Goal: Transaction & Acquisition: Book appointment/travel/reservation

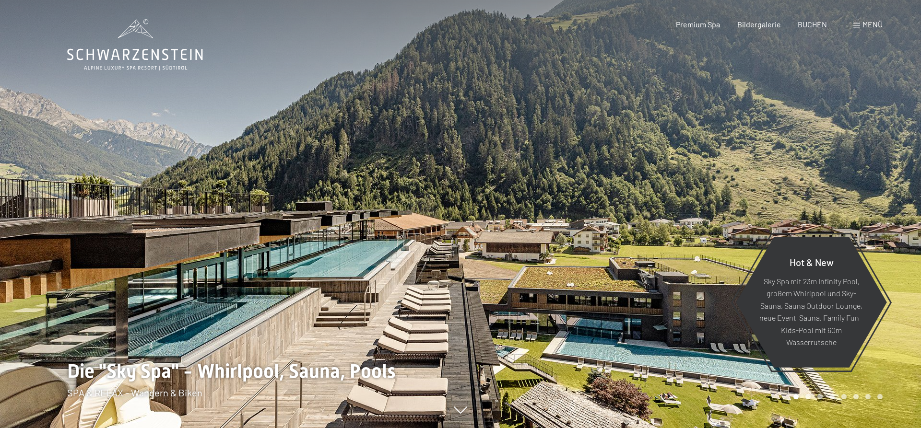
click at [866, 23] on span "Menü" at bounding box center [872, 24] width 20 height 9
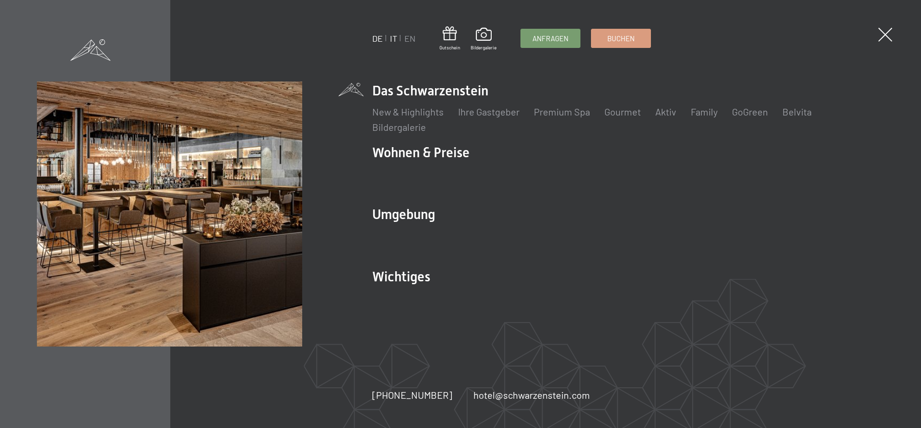
click at [395, 37] on link "IT" at bounding box center [393, 38] width 7 height 11
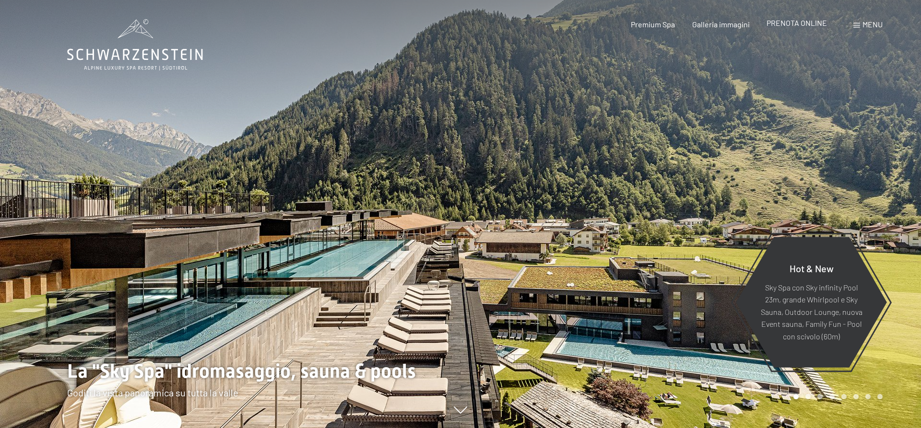
click at [790, 22] on span "PRENOTA ONLINE" at bounding box center [796, 22] width 60 height 9
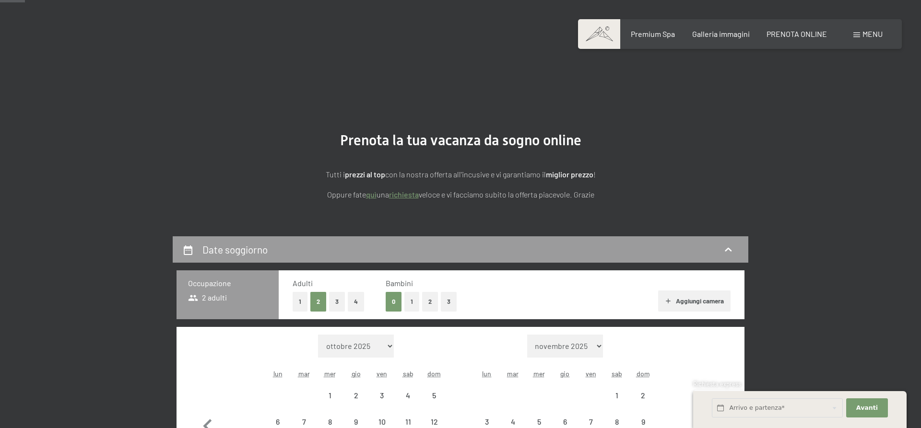
scroll to position [82, 0]
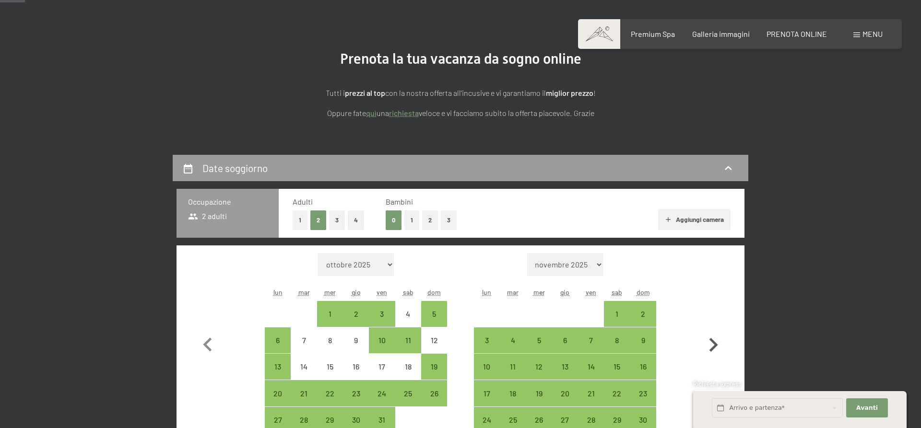
click at [714, 338] on icon "button" at bounding box center [713, 345] width 28 height 28
select select "2025-11-01"
select select "2025-12-01"
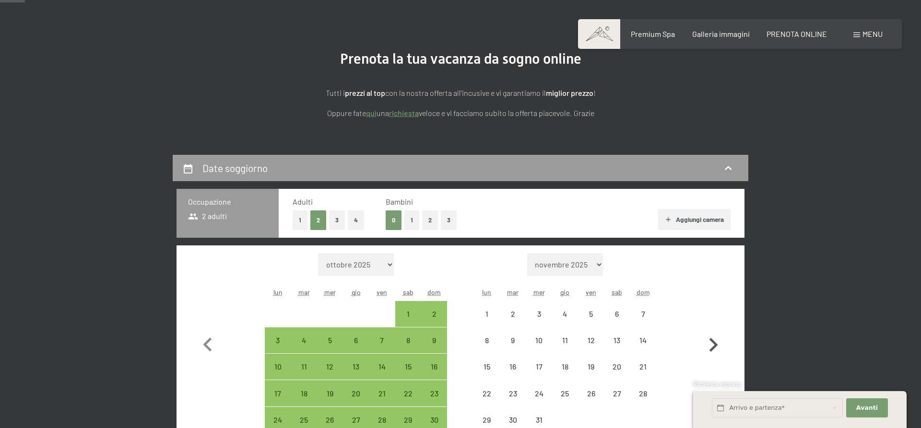
click at [714, 338] on icon "button" at bounding box center [713, 345] width 28 height 28
select select "2025-12-01"
select select "2026-01-01"
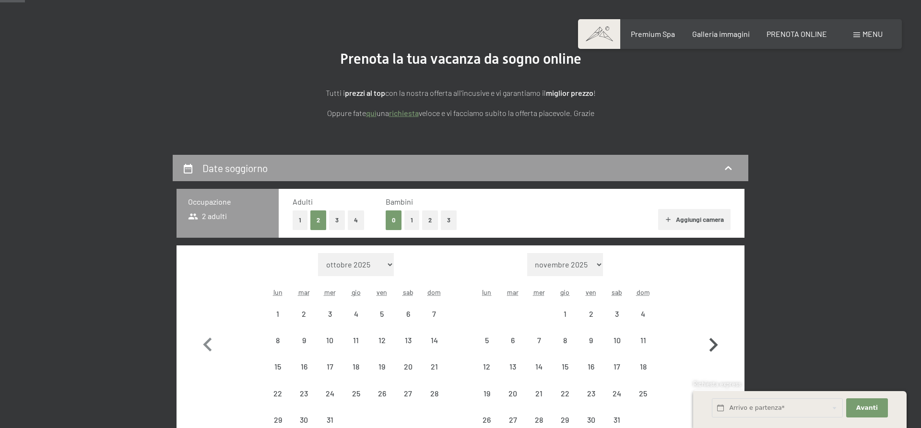
click at [714, 338] on icon "button" at bounding box center [713, 345] width 28 height 28
select select "[DATE]"
click at [714, 338] on icon "button" at bounding box center [713, 345] width 28 height 28
click at [714, 338] on button "button" at bounding box center [713, 343] width 28 height 180
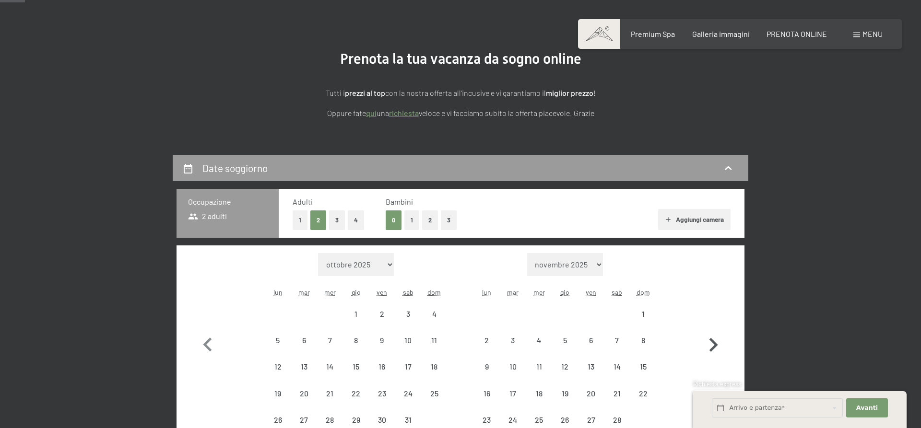
select select "[DATE]"
click at [714, 338] on button "button" at bounding box center [713, 356] width 28 height 207
select select "[DATE]"
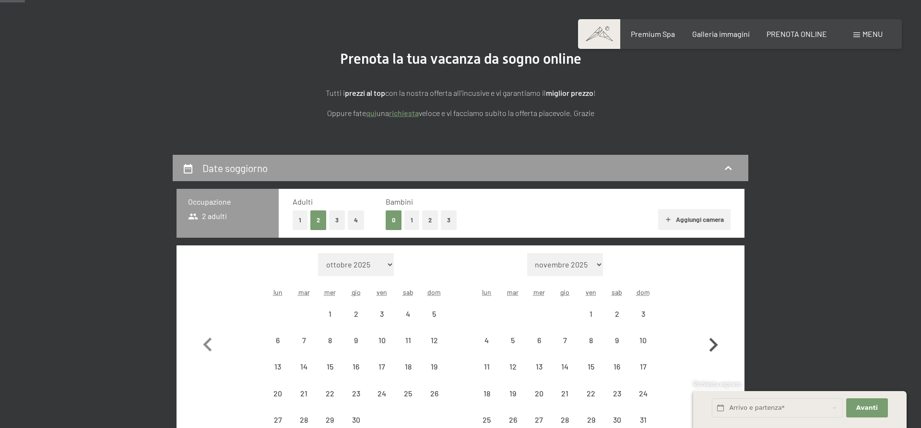
click at [714, 338] on icon "button" at bounding box center [713, 345] width 28 height 28
select select "[DATE]"
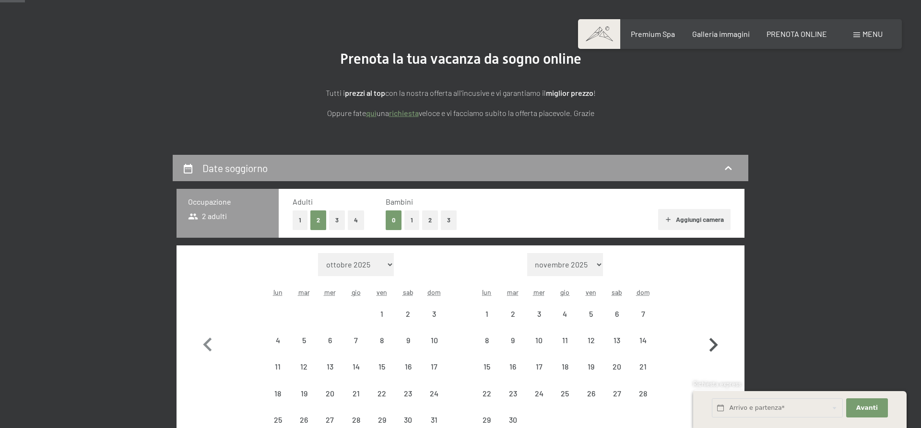
select select "[DATE]"
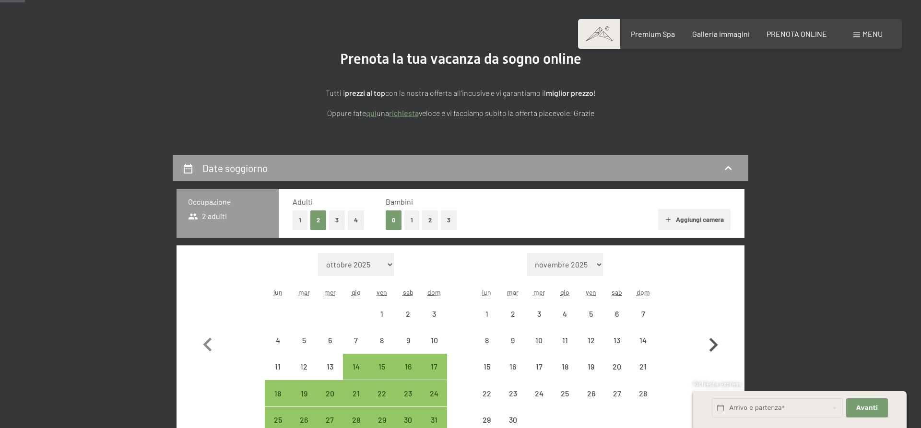
select select "[DATE]"
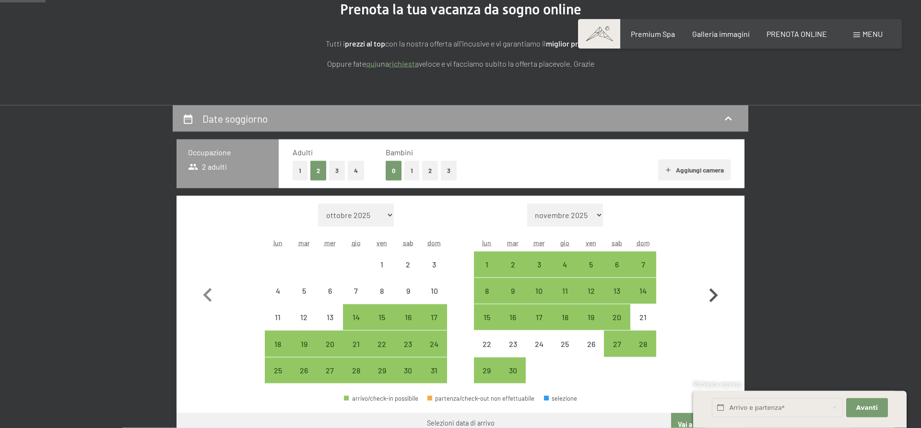
scroll to position [163, 0]
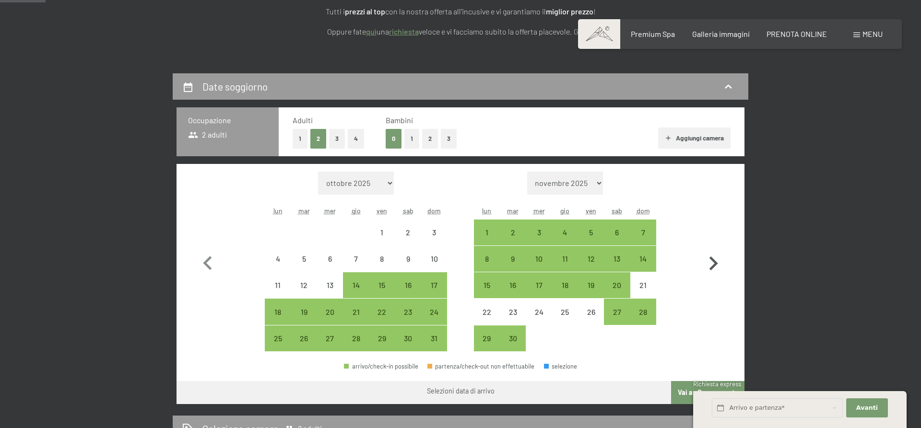
click at [712, 266] on icon "button" at bounding box center [713, 264] width 28 height 28
select select "[DATE]"
select select "2026-07-01"
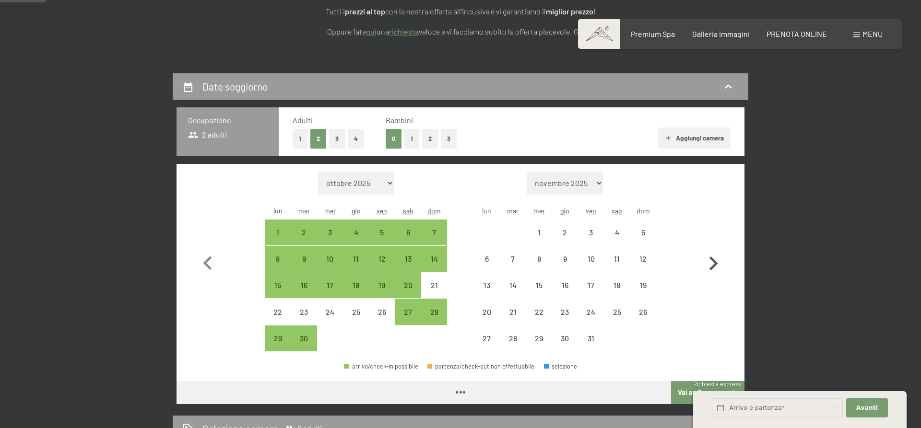
select select "[DATE]"
select select "2026-07-01"
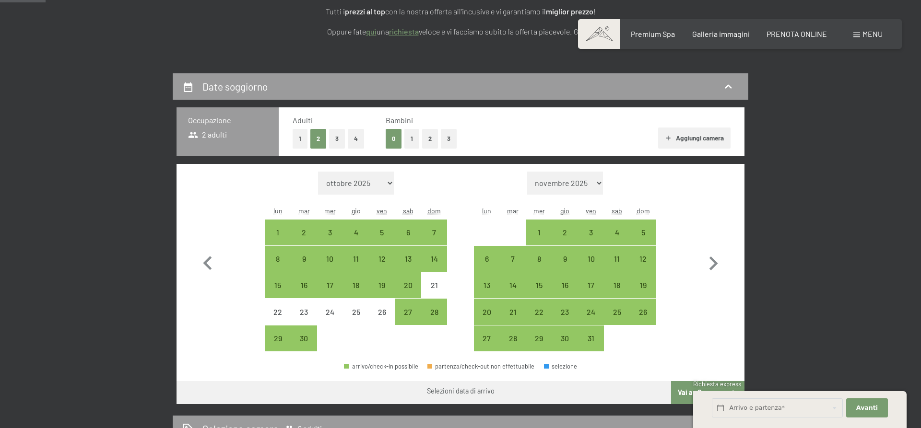
click at [394, 341] on div at bounding box center [382, 339] width 26 height 26
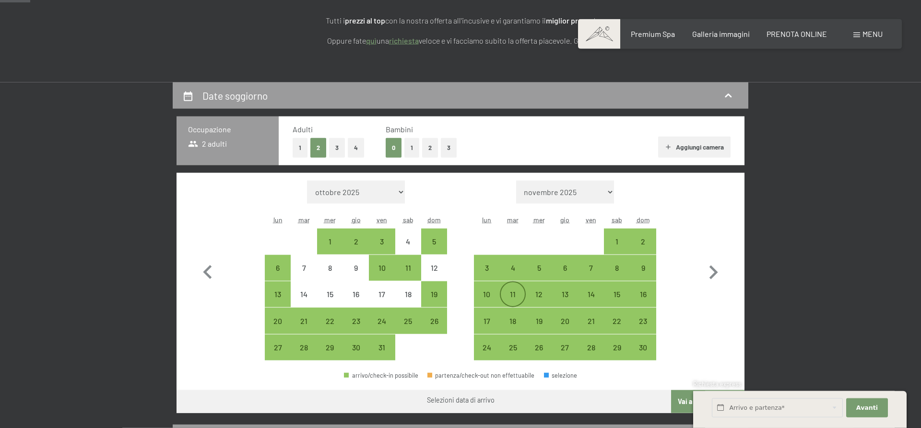
scroll to position [163, 0]
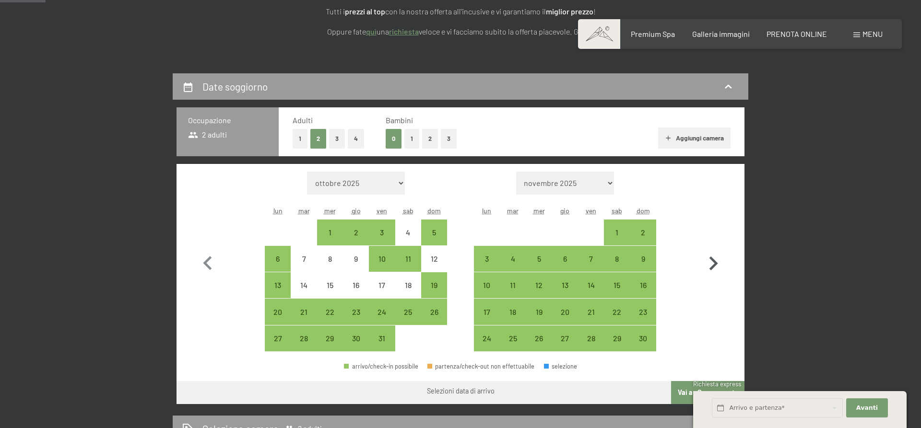
click at [712, 264] on icon "button" at bounding box center [713, 264] width 28 height 28
select select "[DATE]"
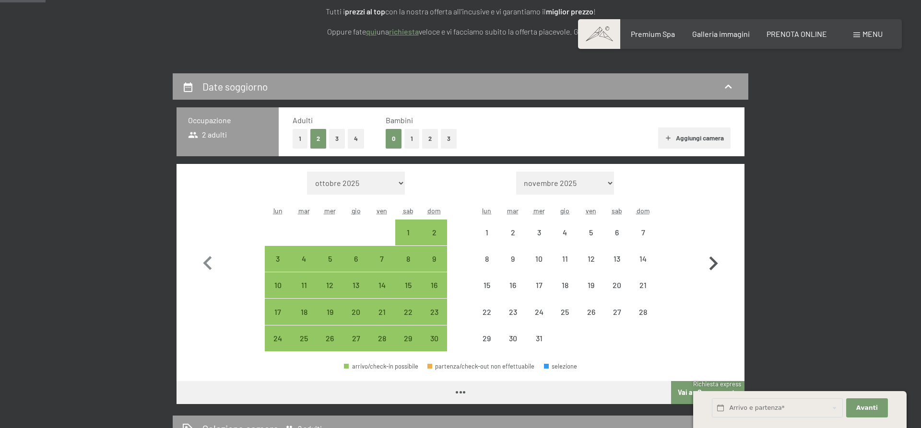
click at [712, 264] on icon "button" at bounding box center [713, 264] width 28 height 28
select select "[DATE]"
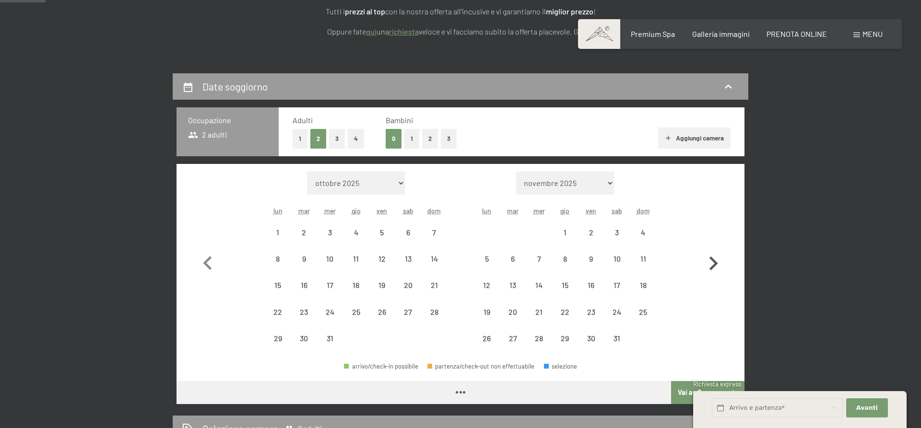
click at [712, 264] on icon "button" at bounding box center [713, 264] width 28 height 28
select select "[DATE]"
click at [712, 264] on icon "button" at bounding box center [713, 264] width 28 height 28
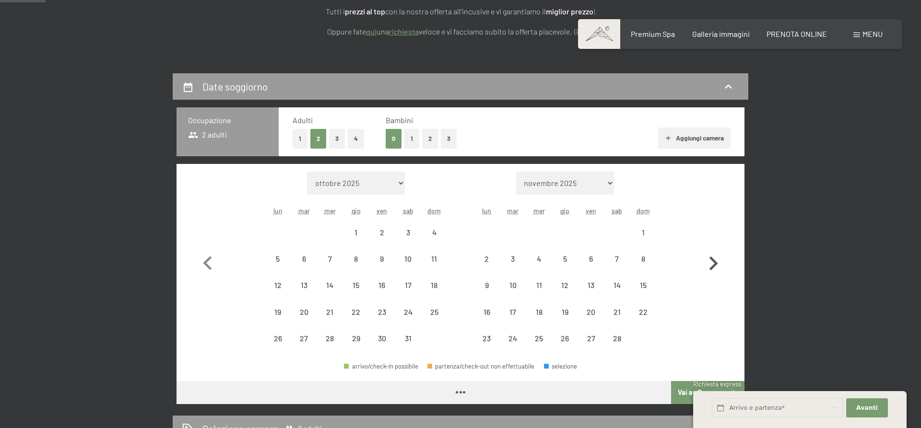
select select "[DATE]"
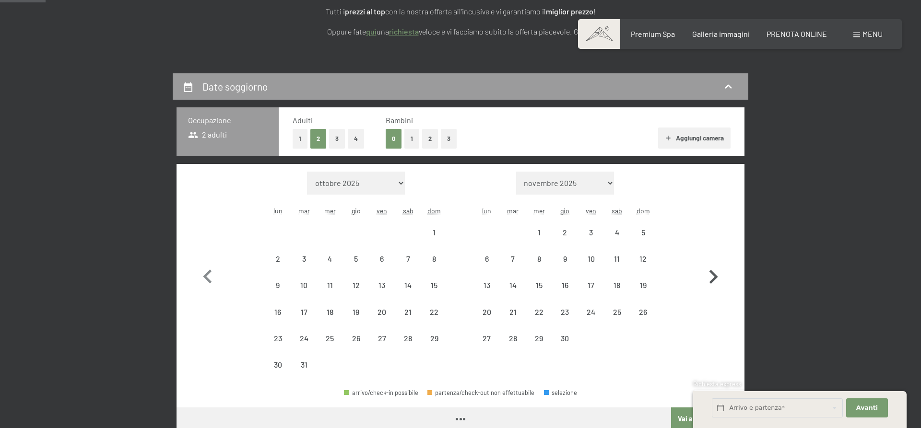
click at [712, 264] on icon "button" at bounding box center [713, 277] width 28 height 28
select select "[DATE]"
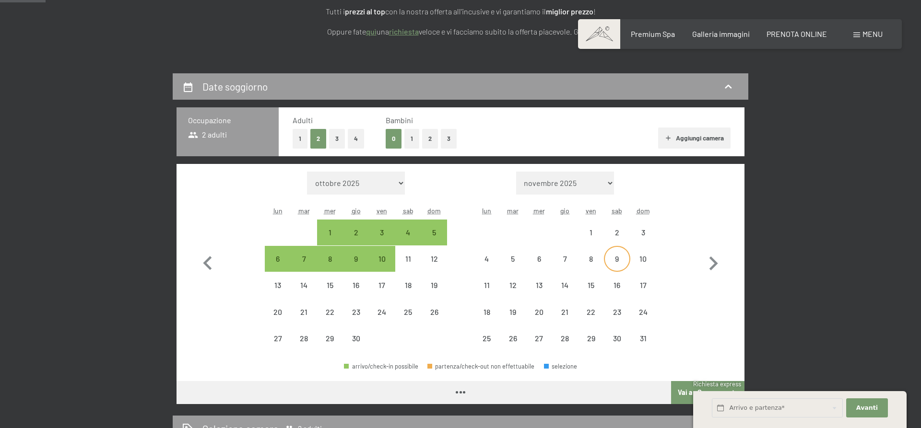
select select "[DATE]"
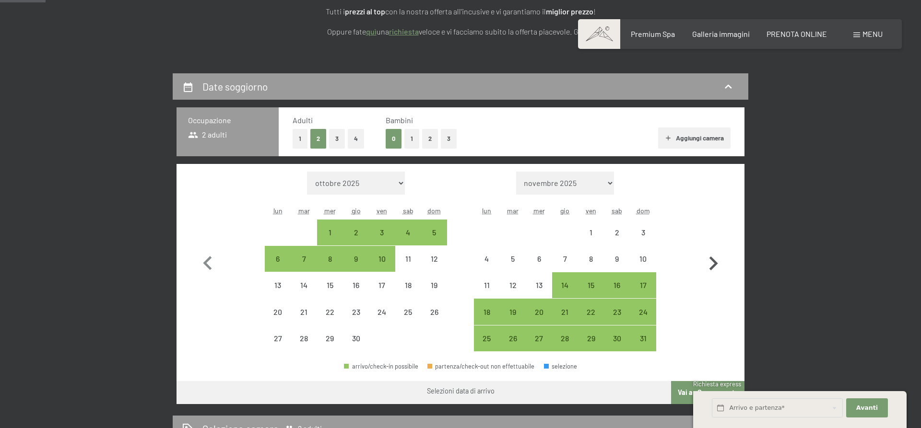
click at [717, 264] on icon "button" at bounding box center [713, 264] width 9 height 14
select select "[DATE]"
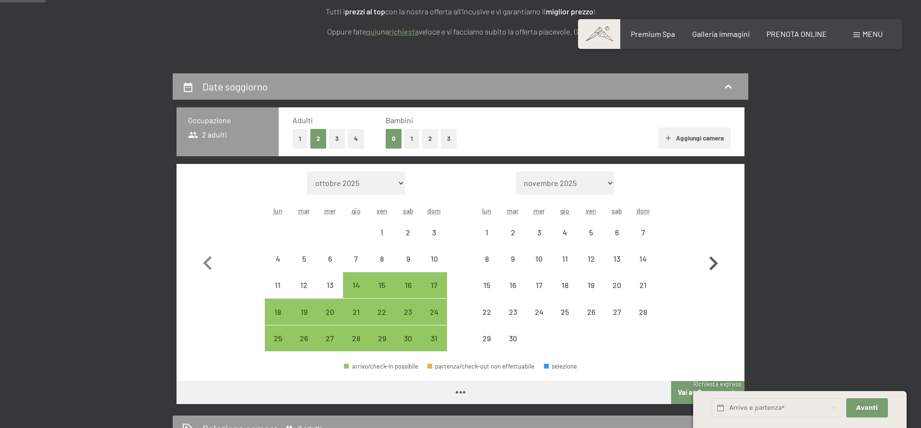
select select "[DATE]"
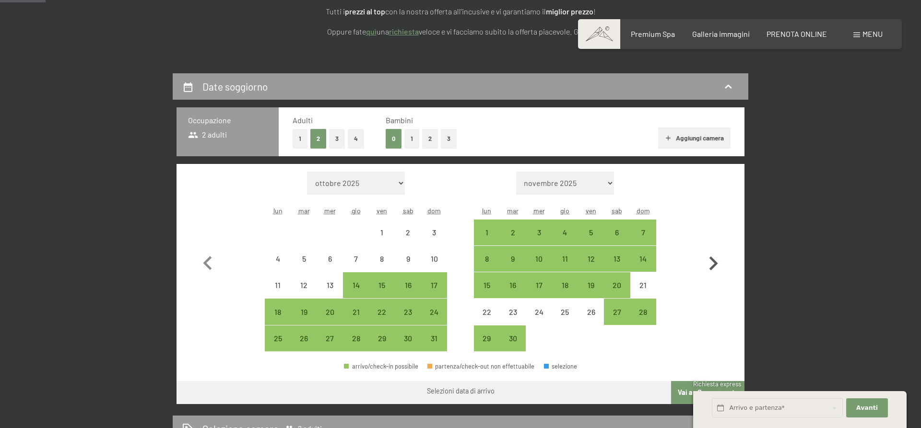
click at [712, 264] on icon "button" at bounding box center [713, 264] width 28 height 28
select select "[DATE]"
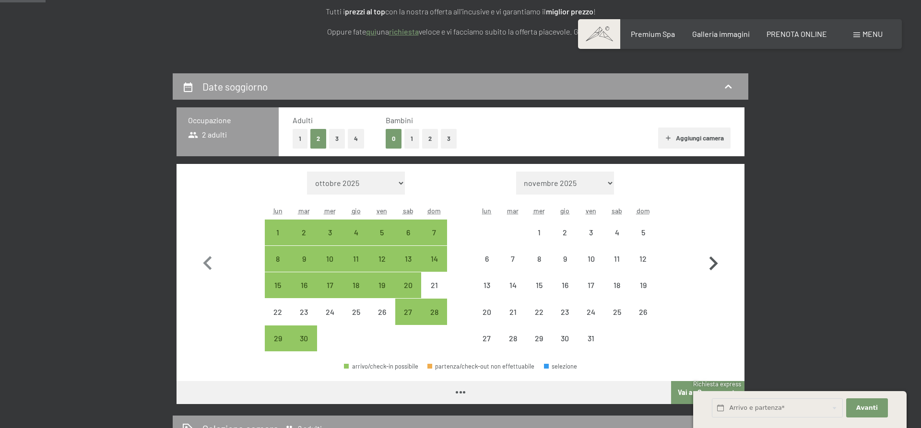
select select "[DATE]"
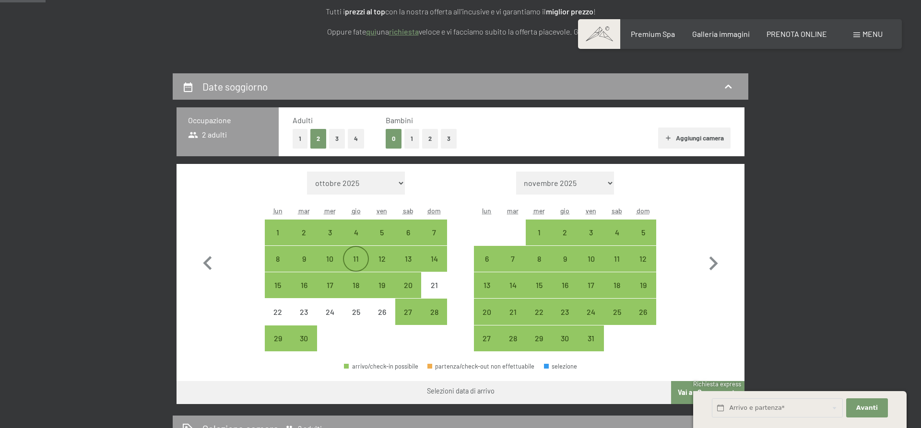
click at [358, 249] on div "11" at bounding box center [356, 259] width 24 height 24
select select "2026-06-01"
select select "2026-07-01"
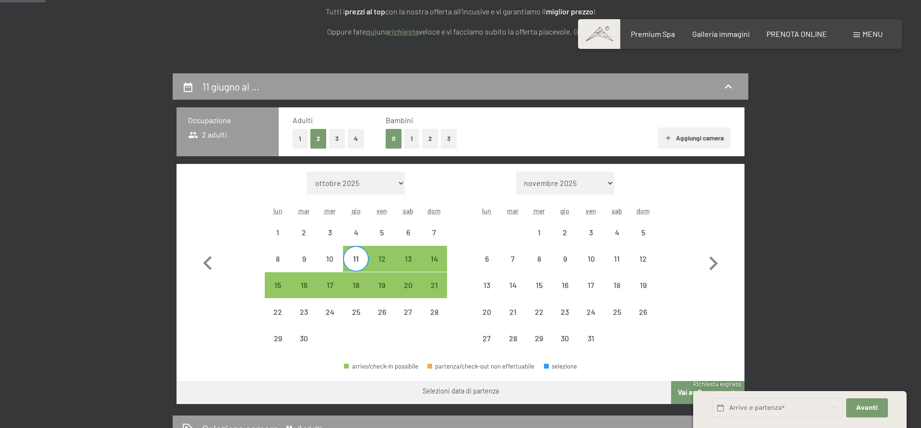
click at [362, 257] on div "11" at bounding box center [356, 267] width 24 height 24
select select "[DATE]"
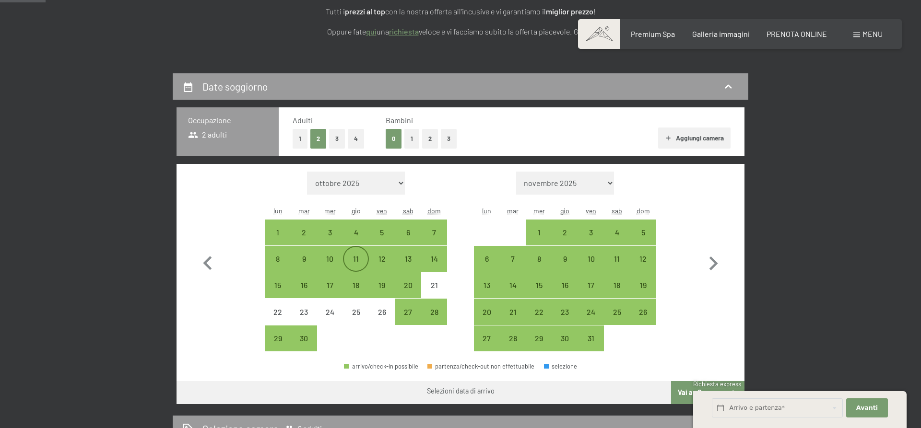
click at [362, 257] on div "11" at bounding box center [356, 267] width 24 height 24
select select "[DATE]"
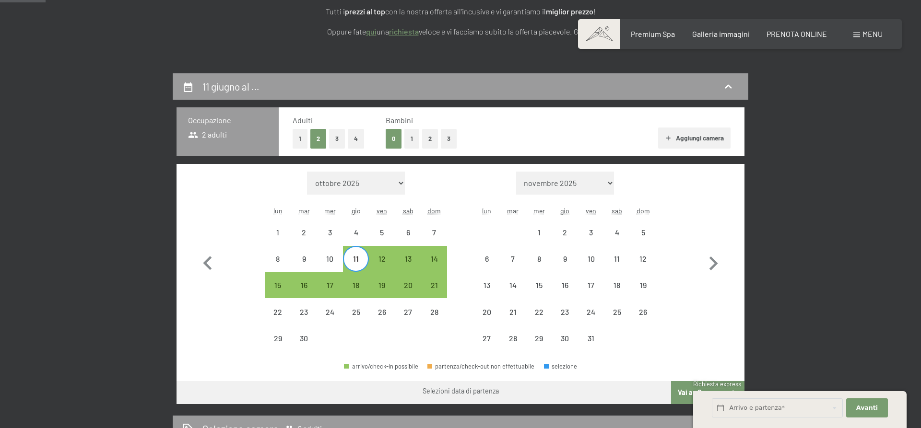
click at [358, 254] on div "11" at bounding box center [356, 259] width 24 height 24
select select "[DATE]"
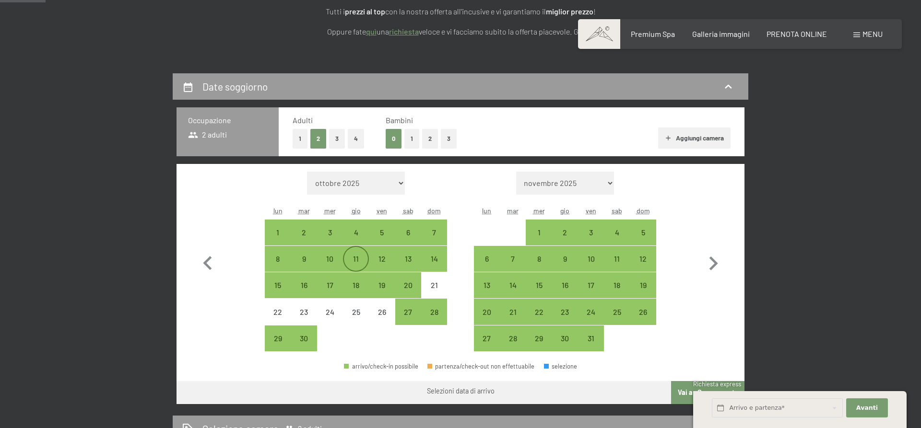
click at [359, 259] on div "11" at bounding box center [356, 267] width 24 height 24
select select "[DATE]"
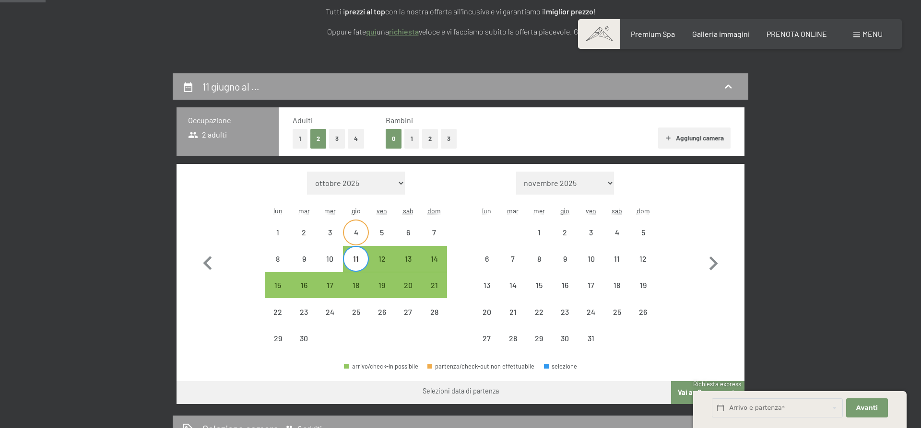
click at [356, 233] on div "4" at bounding box center [356, 241] width 24 height 24
select select "[DATE]"
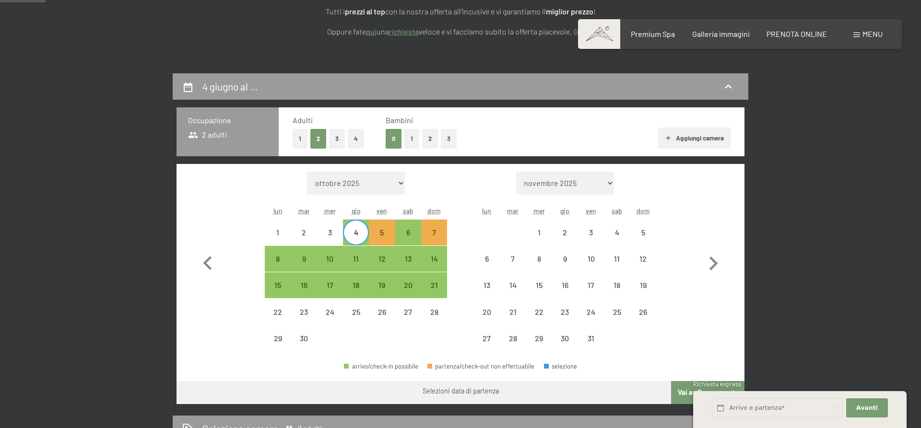
click at [356, 233] on div "4" at bounding box center [356, 241] width 24 height 24
select select "[DATE]"
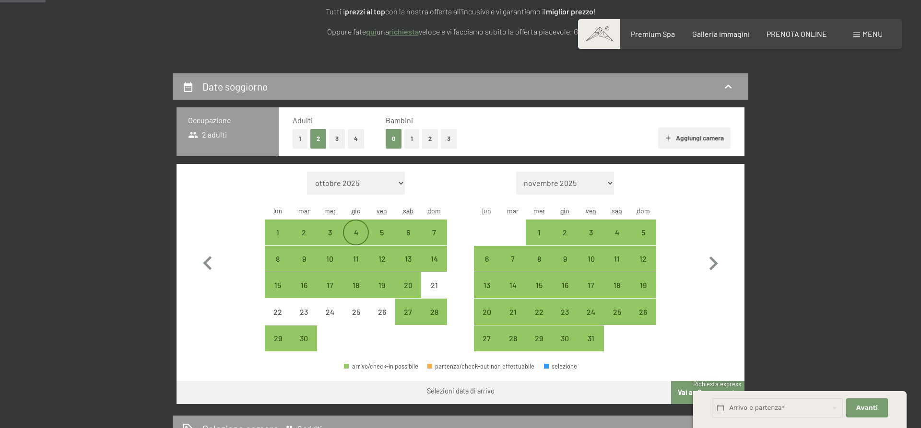
click at [356, 233] on div "4" at bounding box center [356, 241] width 24 height 24
select select "[DATE]"
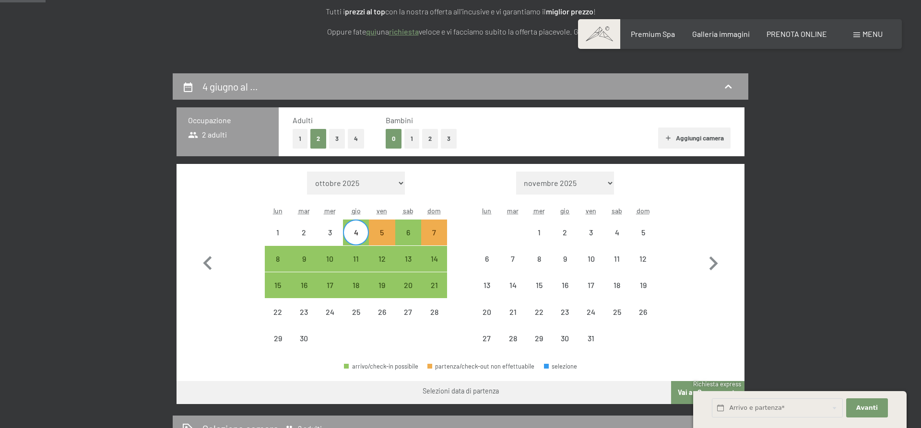
click at [356, 233] on div "4" at bounding box center [356, 241] width 24 height 24
select select "[DATE]"
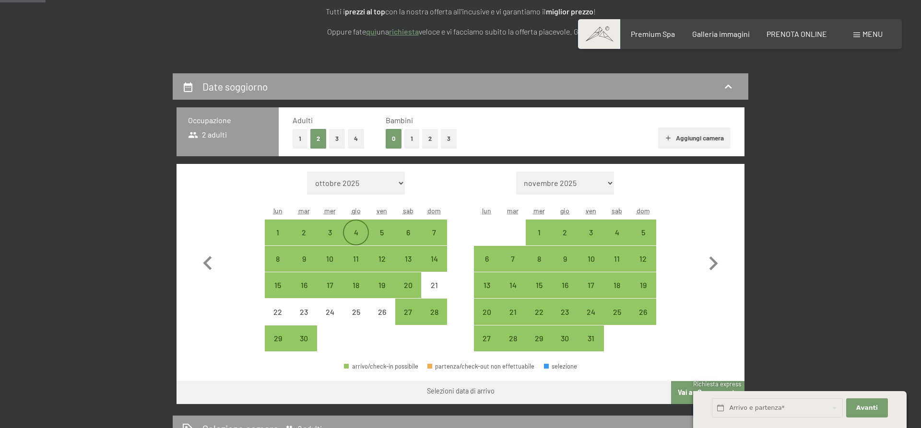
click at [356, 233] on div "4" at bounding box center [356, 241] width 24 height 24
select select "[DATE]"
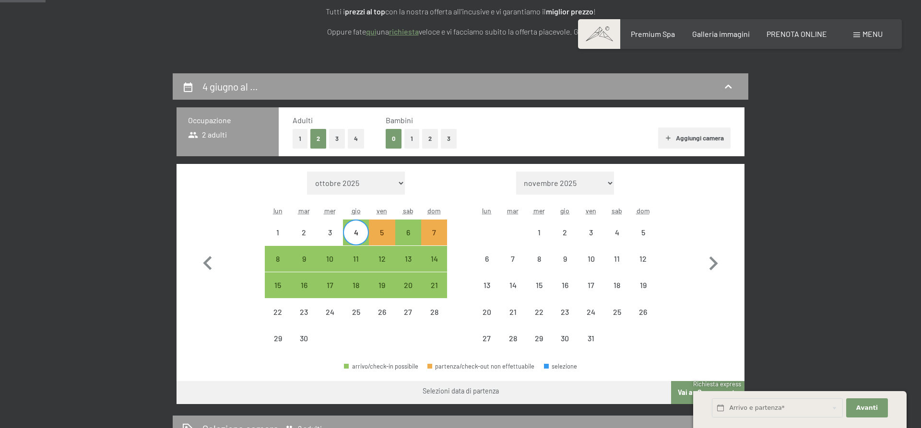
click at [354, 230] on div "4" at bounding box center [356, 241] width 24 height 24
select select "[DATE]"
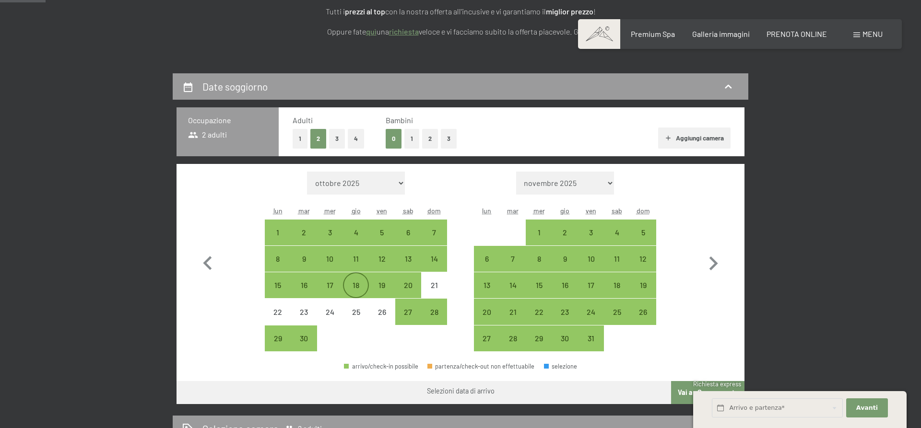
click at [356, 281] on div "18" at bounding box center [356, 293] width 24 height 24
select select "[DATE]"
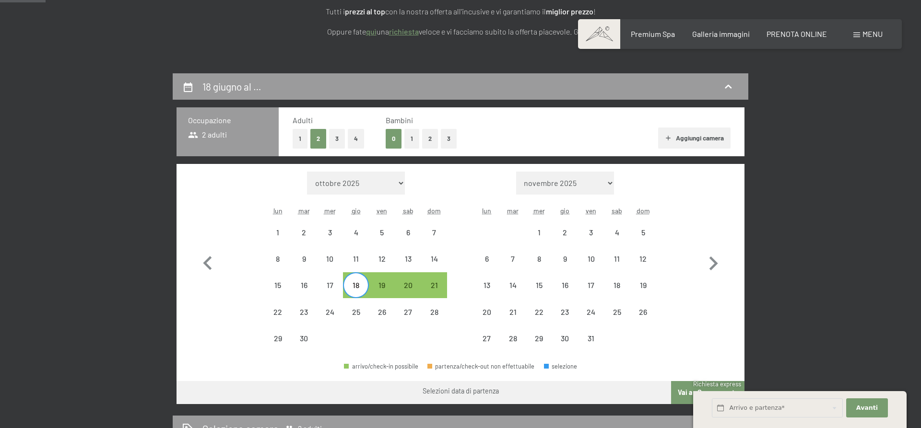
click at [355, 285] on div "18" at bounding box center [356, 293] width 24 height 24
select select "[DATE]"
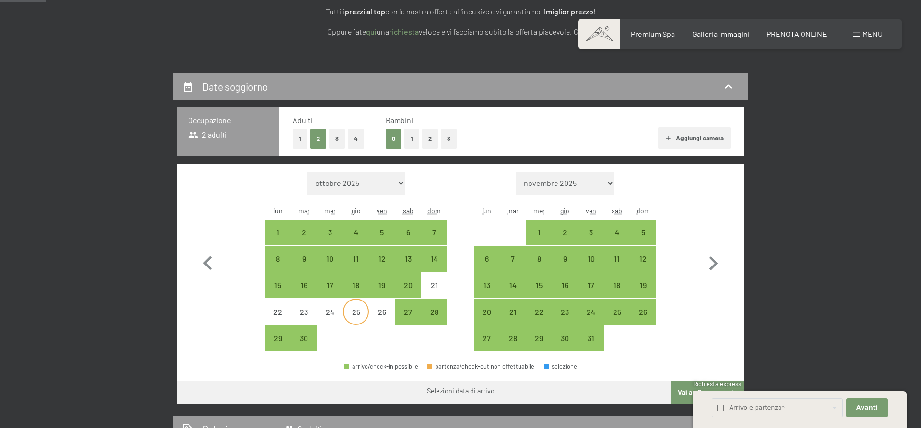
click at [352, 308] on div "25" at bounding box center [356, 320] width 24 height 24
select select "[DATE]"
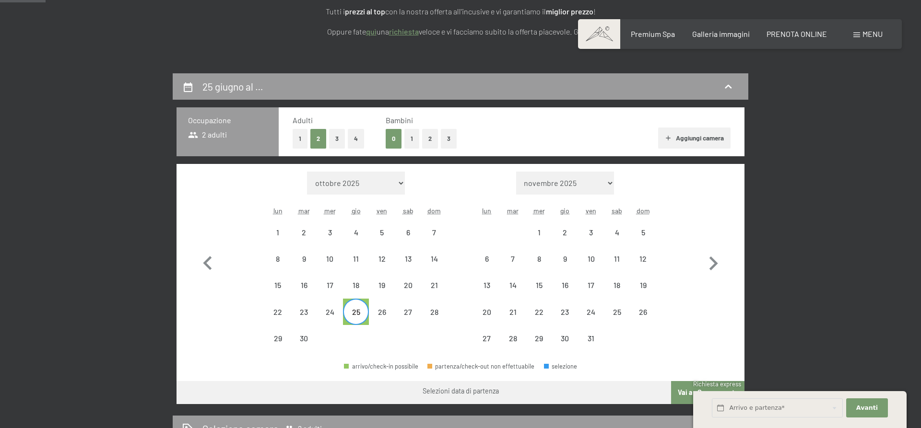
click at [353, 310] on div "25" at bounding box center [356, 320] width 24 height 24
select select "[DATE]"
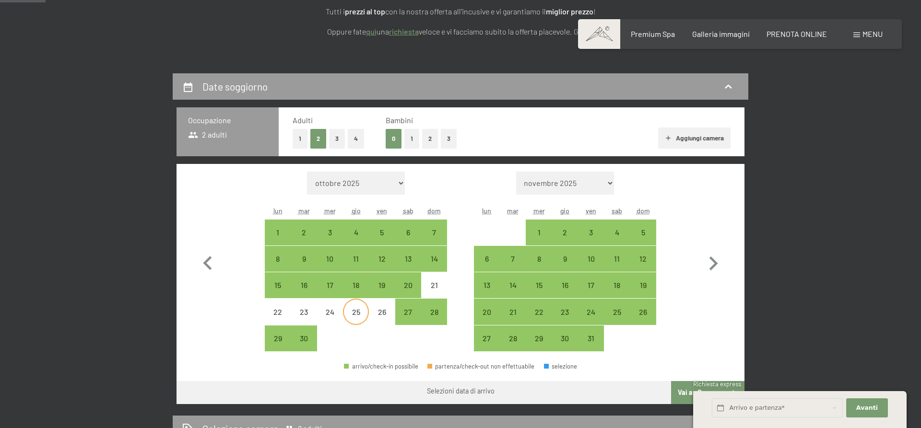
click at [353, 310] on div "25" at bounding box center [356, 320] width 24 height 24
select select "[DATE]"
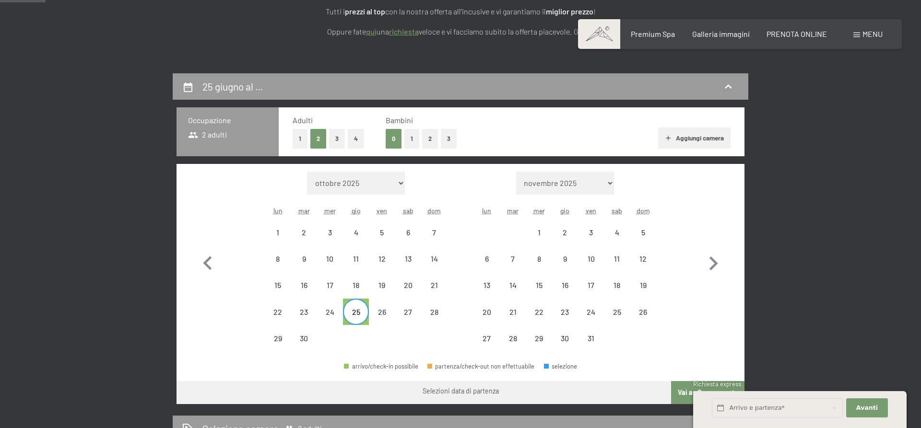
click at [353, 310] on div "25" at bounding box center [356, 320] width 24 height 24
select select "[DATE]"
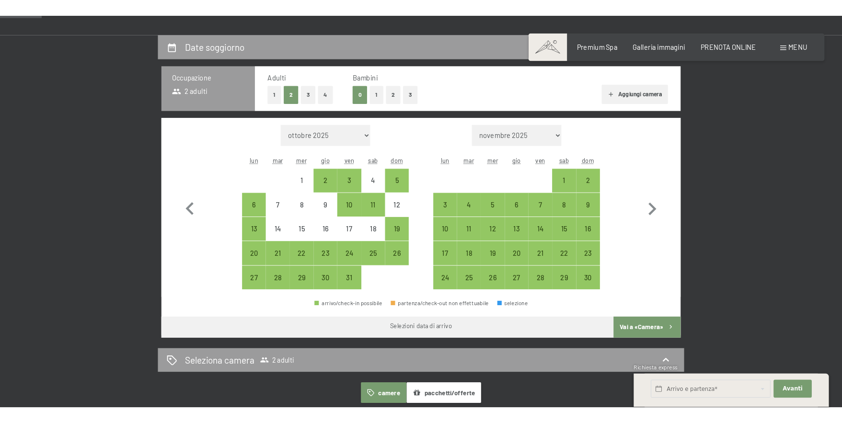
scroll to position [245, 0]
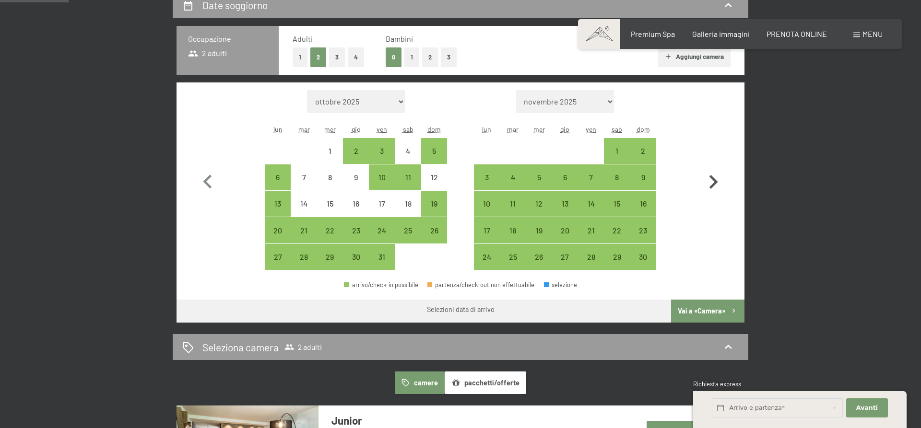
click at [709, 185] on icon "button" at bounding box center [713, 182] width 28 height 28
click at [709, 184] on icon "button" at bounding box center [713, 182] width 28 height 28
select select "[DATE]"
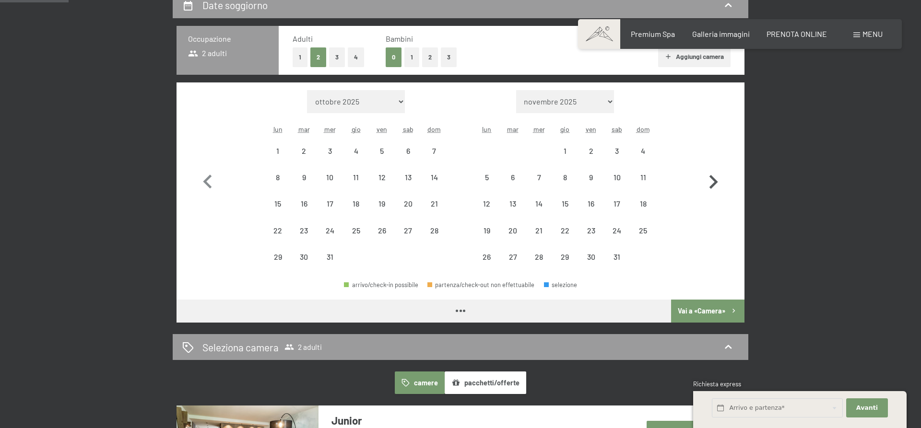
click at [709, 184] on icon "button" at bounding box center [713, 182] width 28 height 28
select select "[DATE]"
click at [709, 184] on icon "button" at bounding box center [713, 182] width 28 height 28
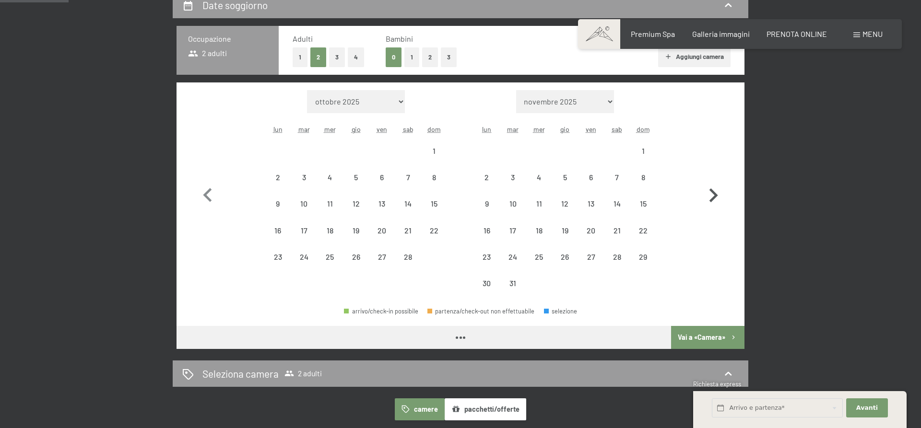
click at [709, 184] on icon "button" at bounding box center [713, 196] width 28 height 28
select select "[DATE]"
click at [709, 184] on icon "button" at bounding box center [713, 196] width 28 height 28
select select "[DATE]"
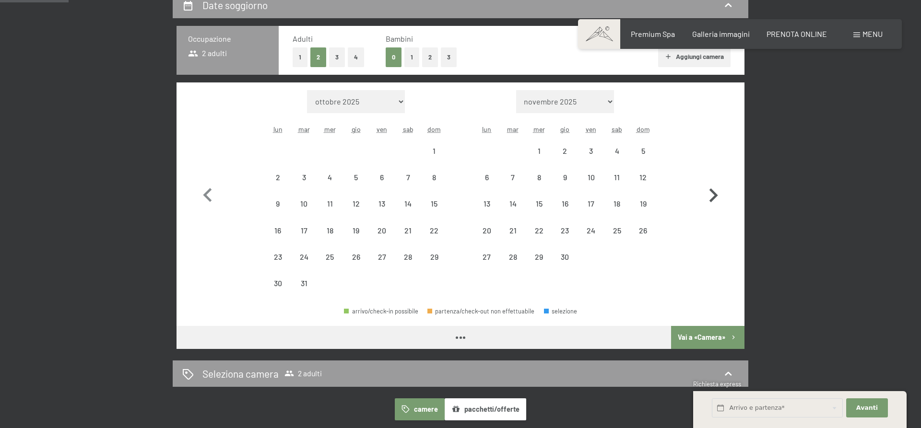
select select "[DATE]"
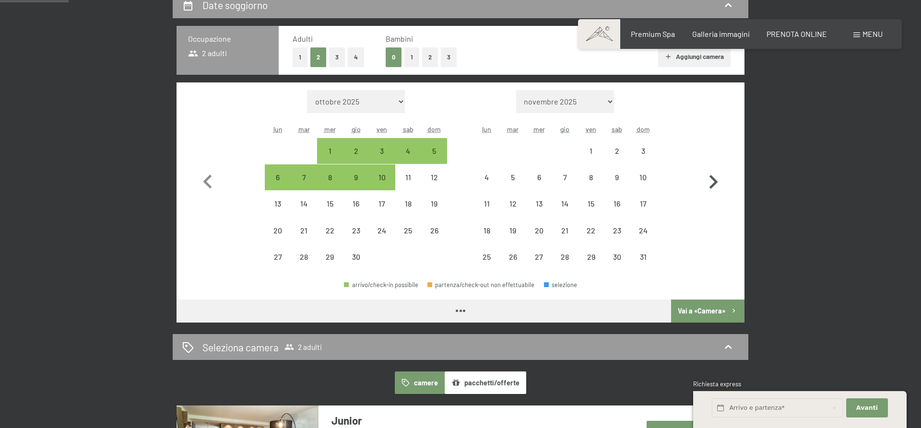
select select "[DATE]"
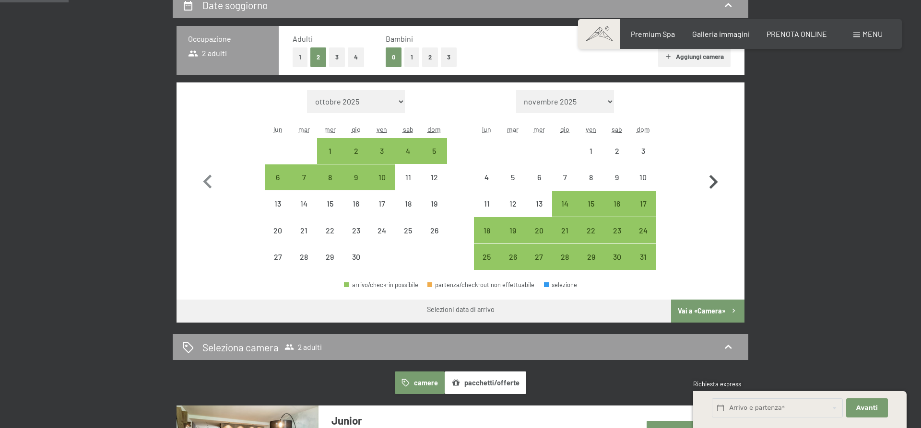
click at [709, 184] on icon "button" at bounding box center [713, 182] width 28 height 28
select select "[DATE]"
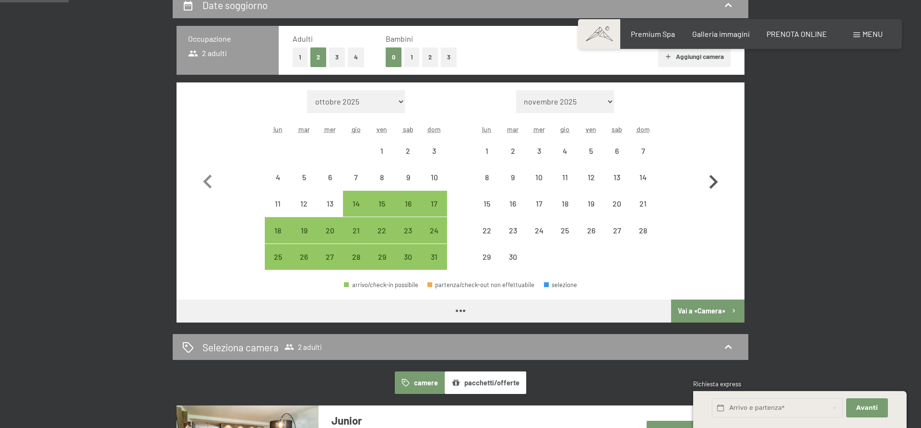
select select "[DATE]"
select select "2026-06-01"
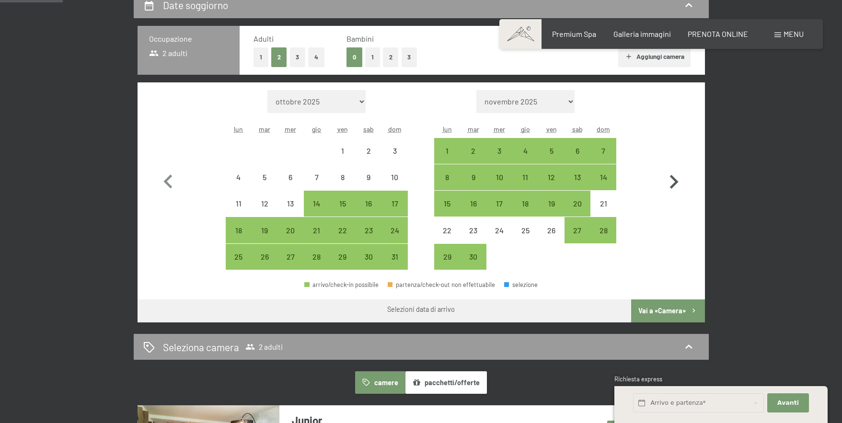
click at [675, 182] on icon "button" at bounding box center [674, 182] width 28 height 28
select select "[DATE]"
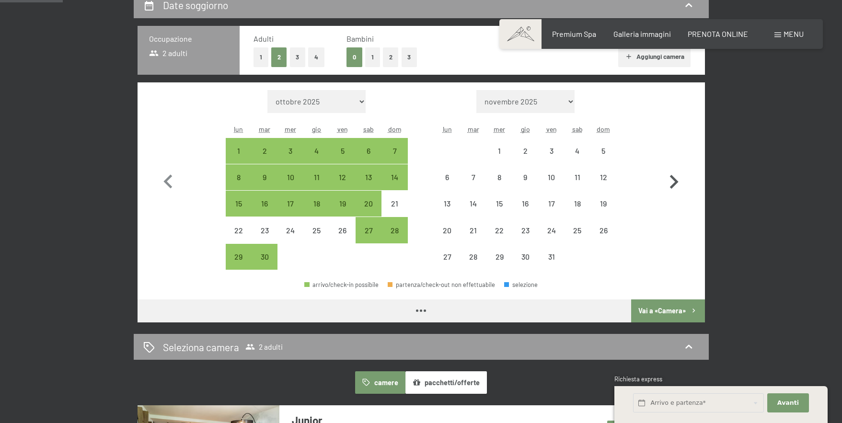
click at [675, 182] on icon "button" at bounding box center [674, 182] width 28 height 28
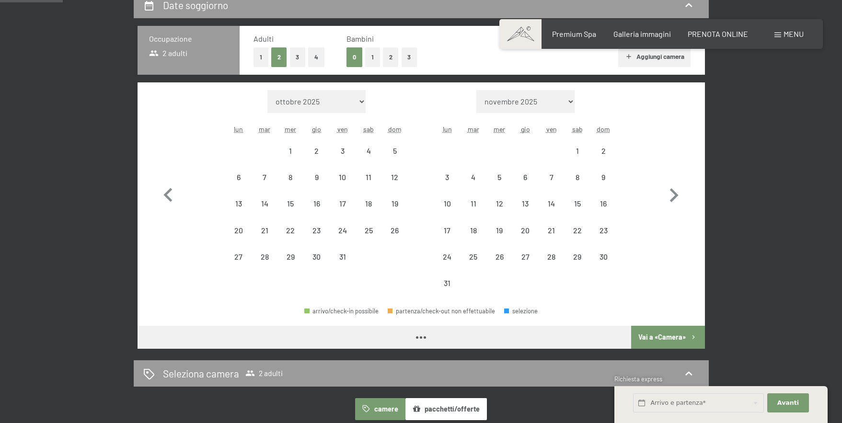
select select "[DATE]"
select select "2026-08-01"
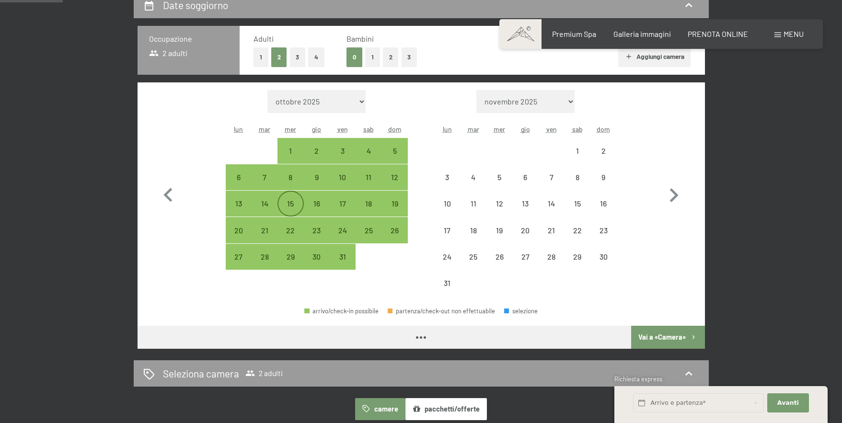
select select "[DATE]"
select select "2026-08-01"
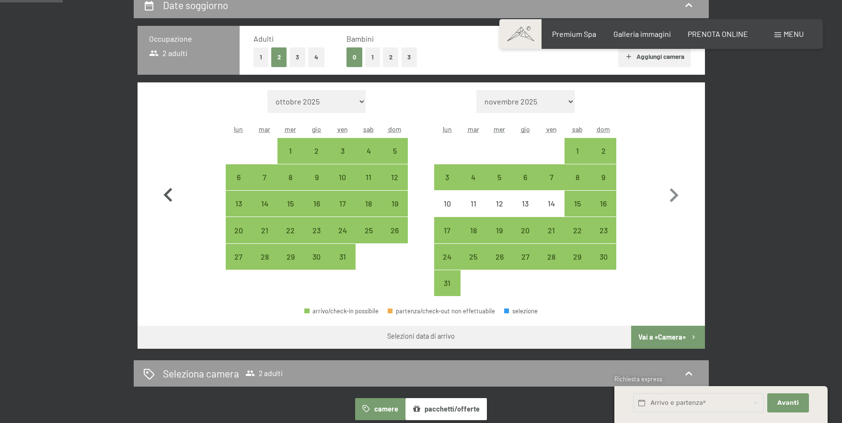
click at [168, 193] on icon "button" at bounding box center [167, 195] width 9 height 14
select select "[DATE]"
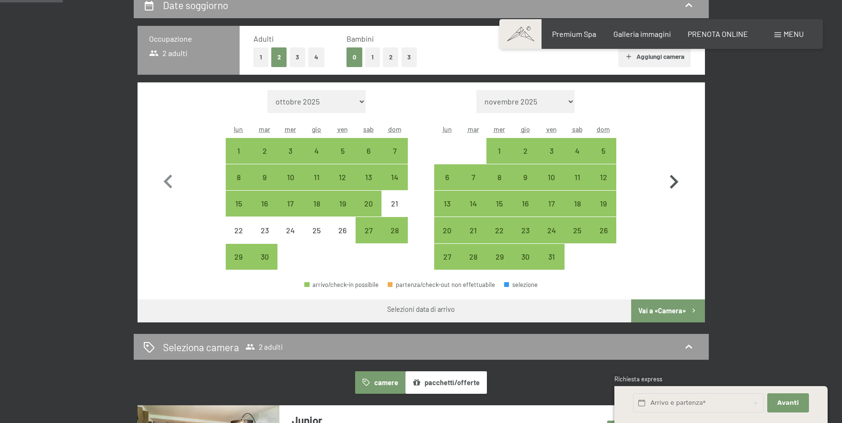
click at [674, 179] on icon "button" at bounding box center [674, 182] width 9 height 14
select select "[DATE]"
select select "2026-08-01"
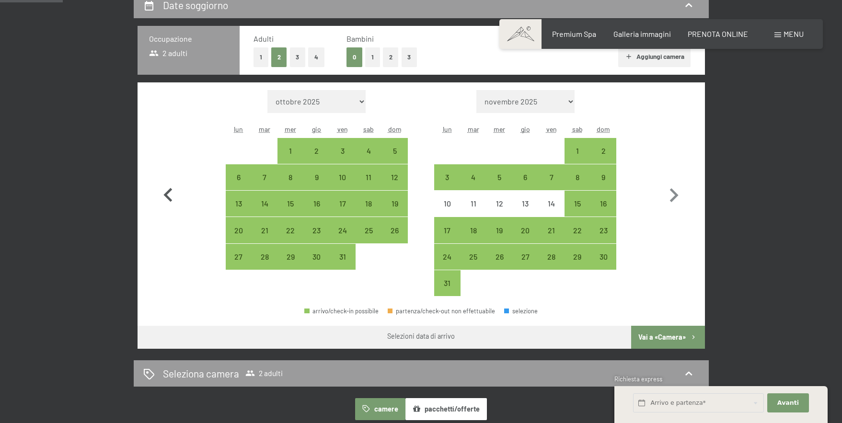
click at [164, 192] on icon "button" at bounding box center [168, 196] width 28 height 28
select select "[DATE]"
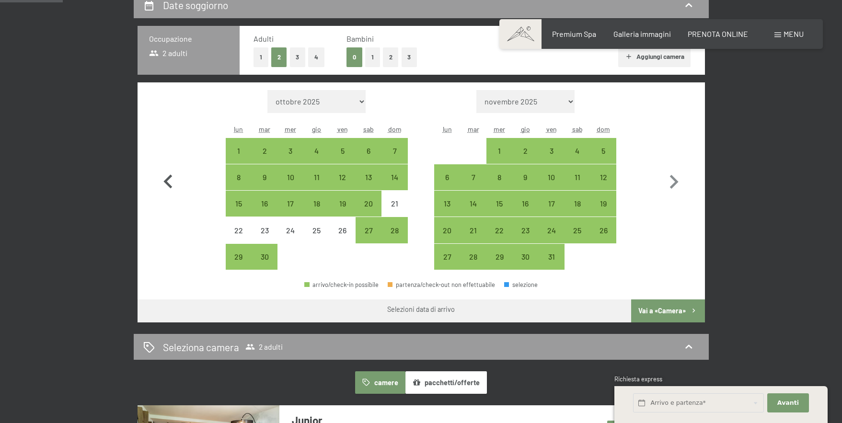
click at [182, 234] on button "button" at bounding box center [168, 180] width 28 height 180
select select "[DATE]"
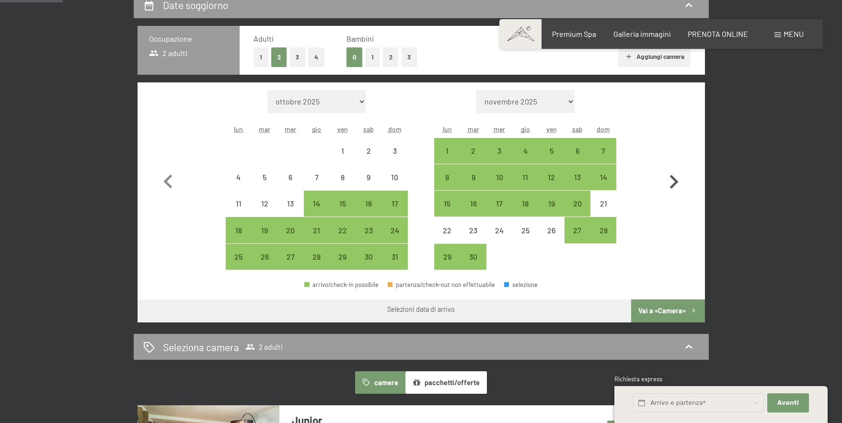
click at [674, 181] on icon "button" at bounding box center [674, 182] width 28 height 28
select select "[DATE]"
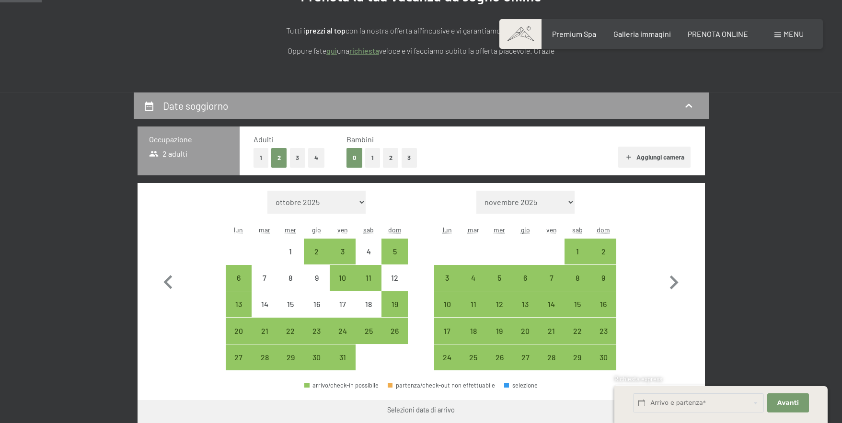
scroll to position [163, 0]
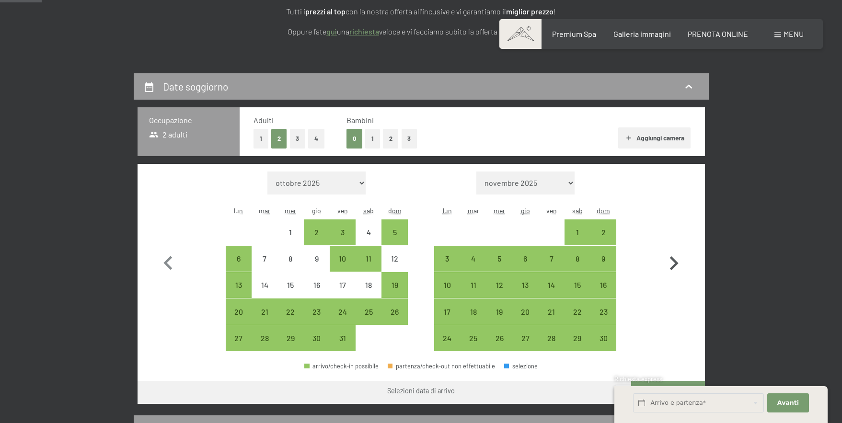
click at [673, 264] on icon "button" at bounding box center [674, 264] width 28 height 28
select select "[DATE]"
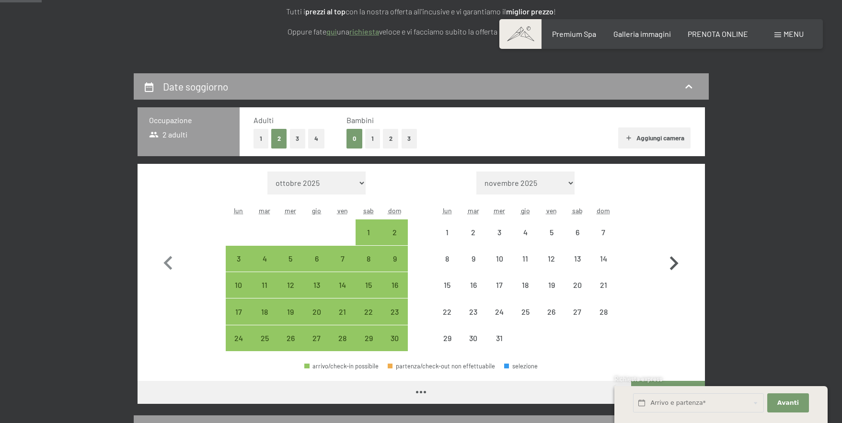
click at [673, 264] on icon "button" at bounding box center [674, 264] width 28 height 28
select select "[DATE]"
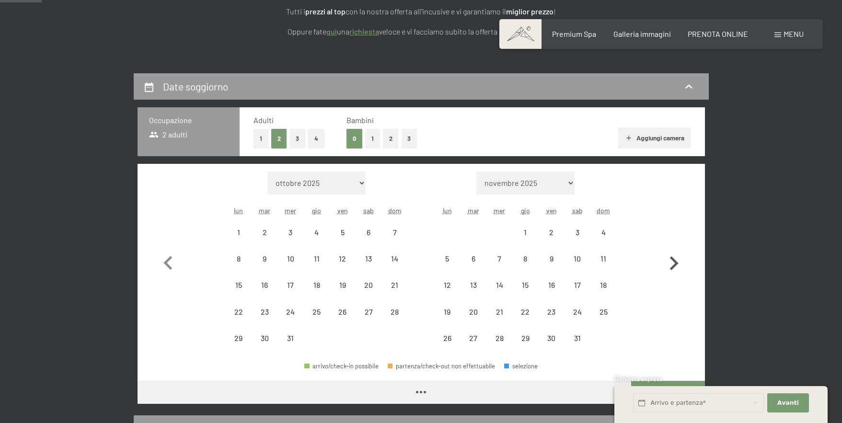
click at [673, 264] on icon "button" at bounding box center [674, 264] width 28 height 28
select select "[DATE]"
click at [673, 264] on icon "button" at bounding box center [674, 264] width 28 height 28
select select "[DATE]"
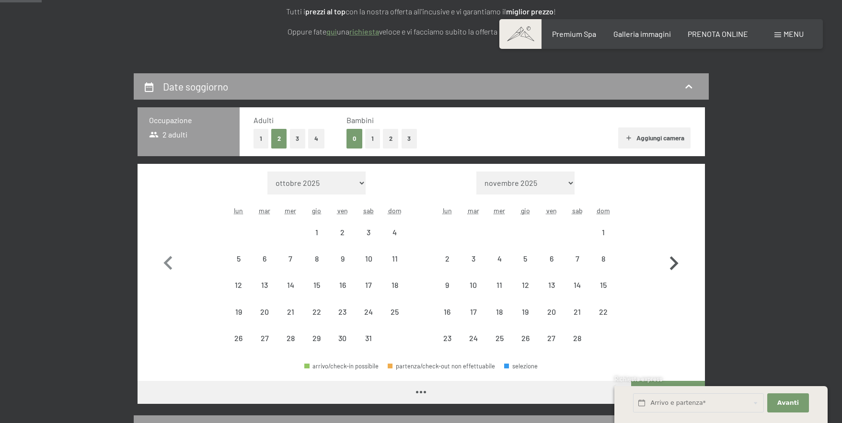
select select "[DATE]"
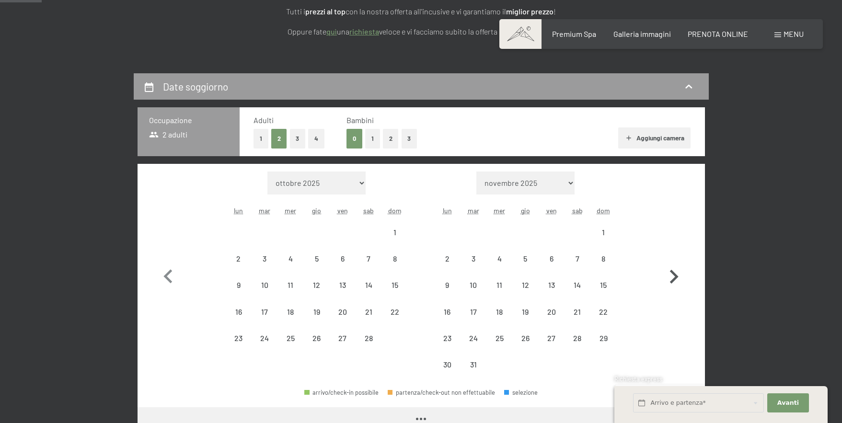
select select "[DATE]"
click at [672, 264] on icon "button" at bounding box center [674, 277] width 28 height 28
select select "[DATE]"
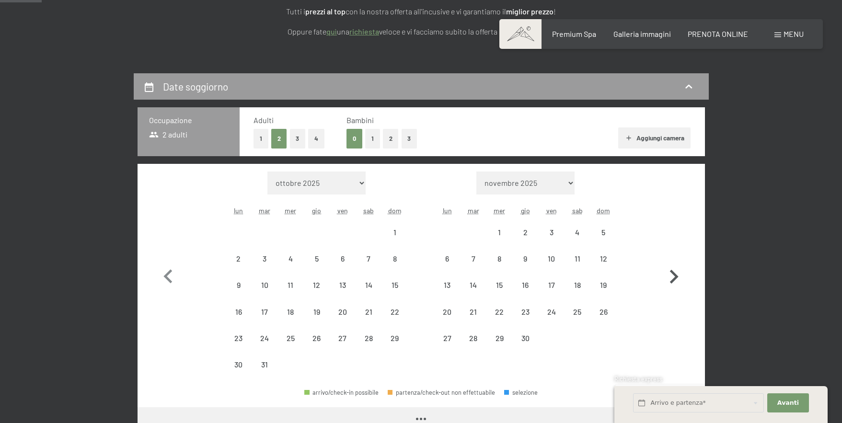
select select "[DATE]"
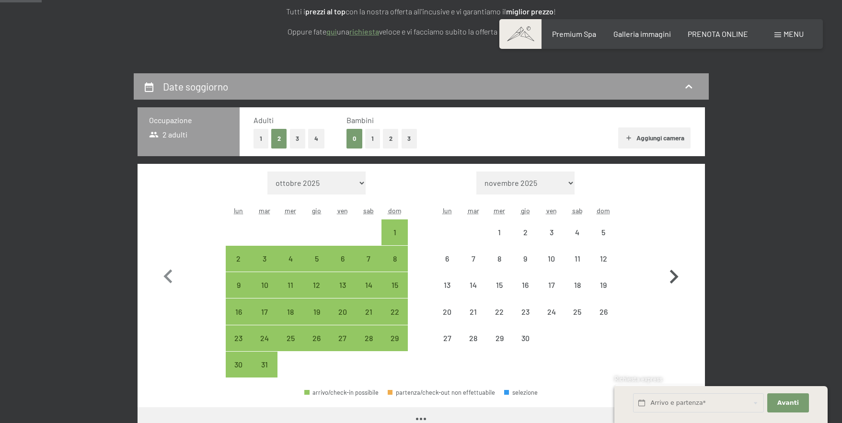
click at [672, 264] on icon "button" at bounding box center [674, 277] width 28 height 28
select select "[DATE]"
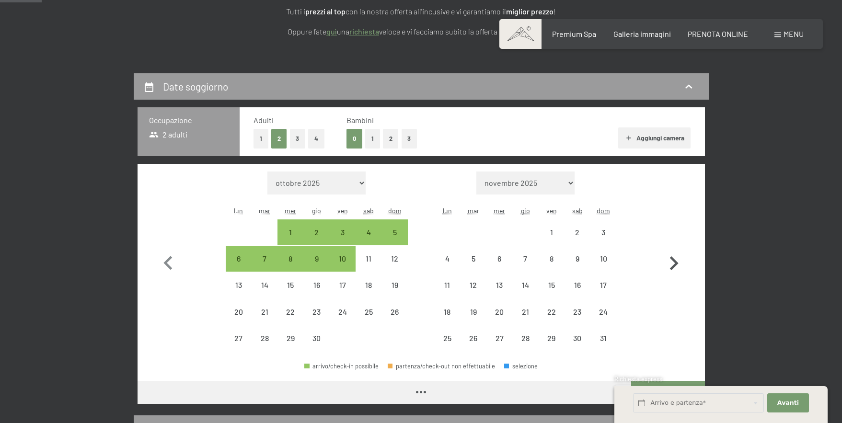
select select "[DATE]"
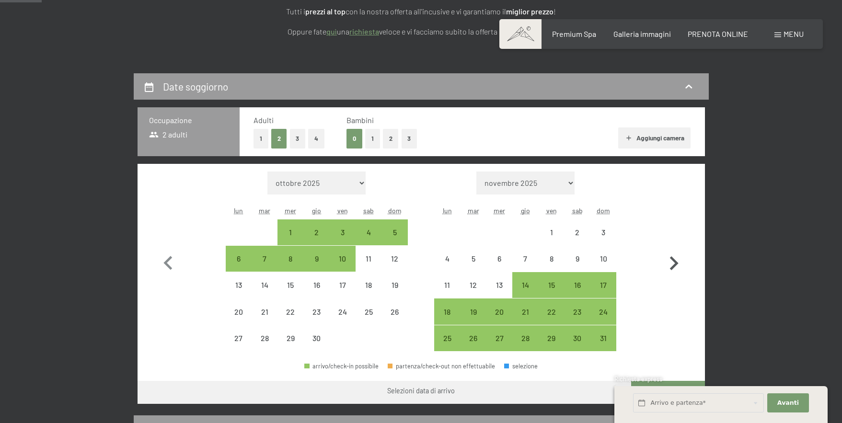
click at [672, 264] on icon "button" at bounding box center [674, 264] width 28 height 28
select select "[DATE]"
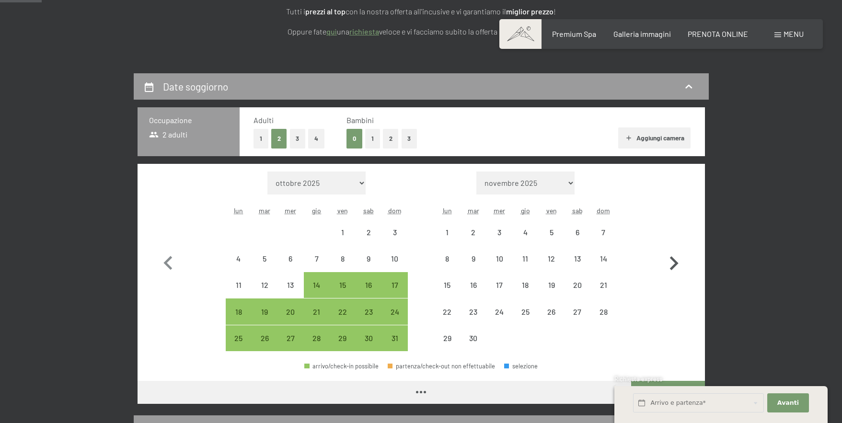
select select "[DATE]"
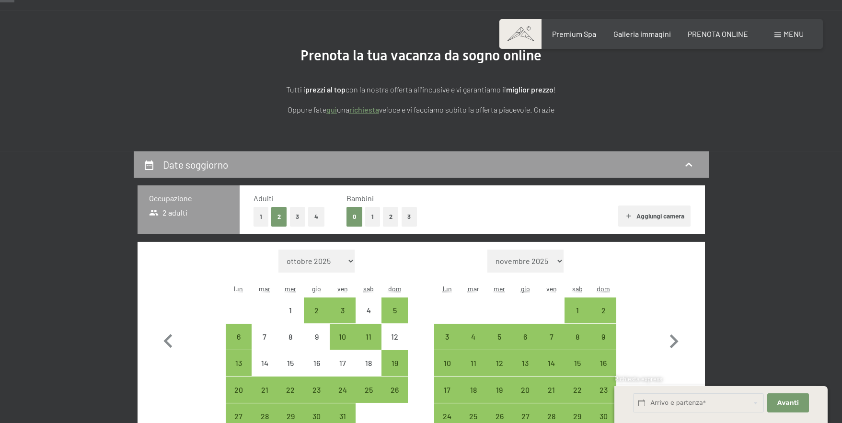
scroll to position [245, 0]
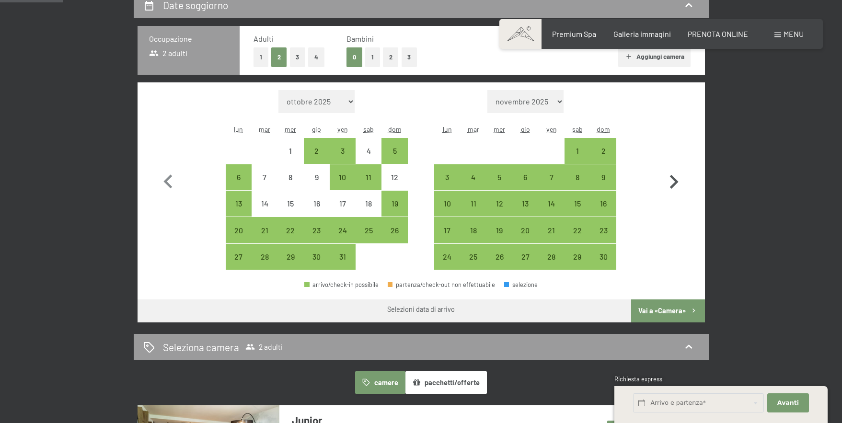
click at [673, 178] on icon "button" at bounding box center [674, 182] width 9 height 14
select select "[DATE]"
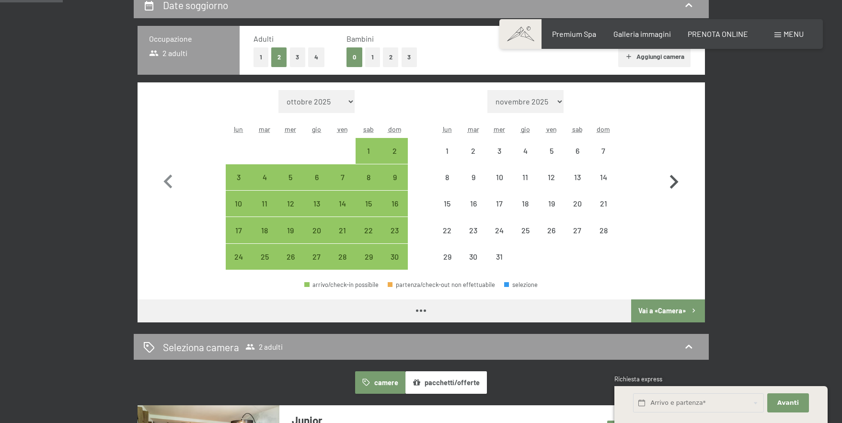
click at [673, 178] on icon "button" at bounding box center [674, 182] width 9 height 14
select select "[DATE]"
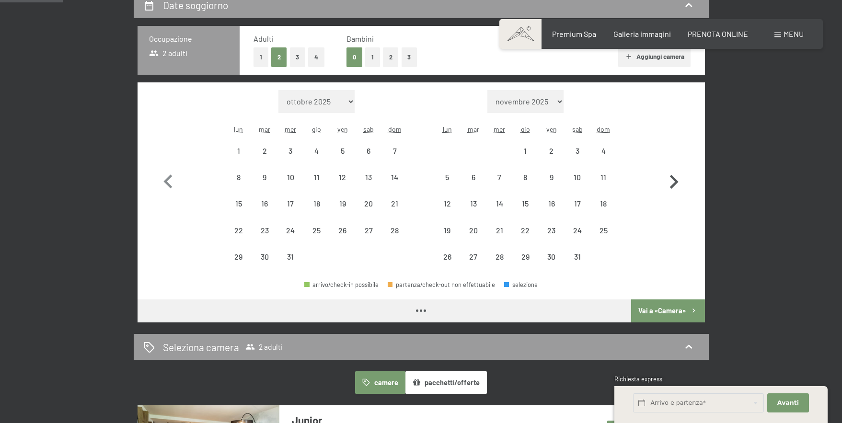
click at [673, 178] on icon "button" at bounding box center [674, 182] width 9 height 14
select select "[DATE]"
click at [673, 178] on icon "button" at bounding box center [674, 182] width 9 height 14
select select "[DATE]"
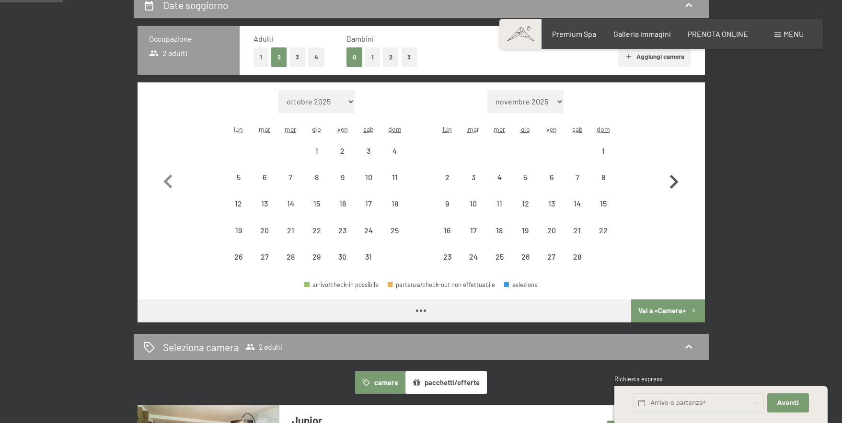
select select "[DATE]"
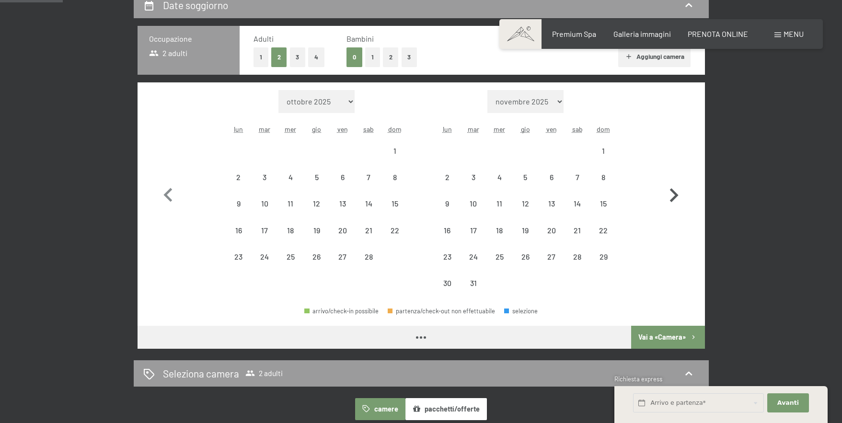
click at [673, 178] on button "button" at bounding box center [674, 193] width 28 height 207
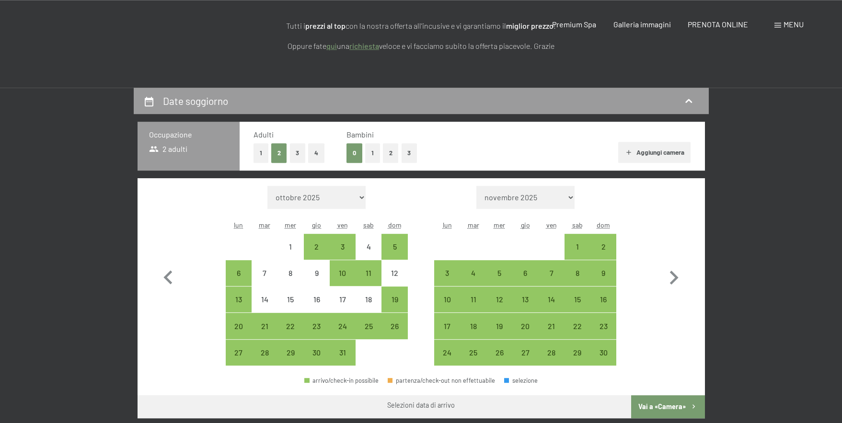
scroll to position [245, 0]
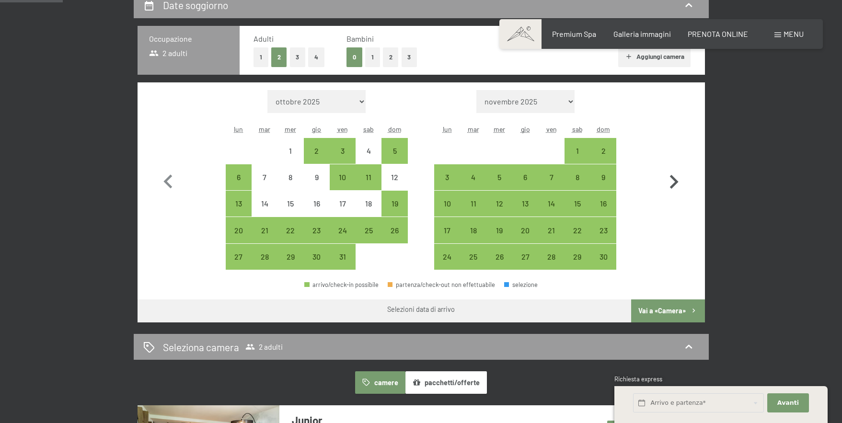
click at [674, 184] on icon "button" at bounding box center [674, 182] width 28 height 28
select select "[DATE]"
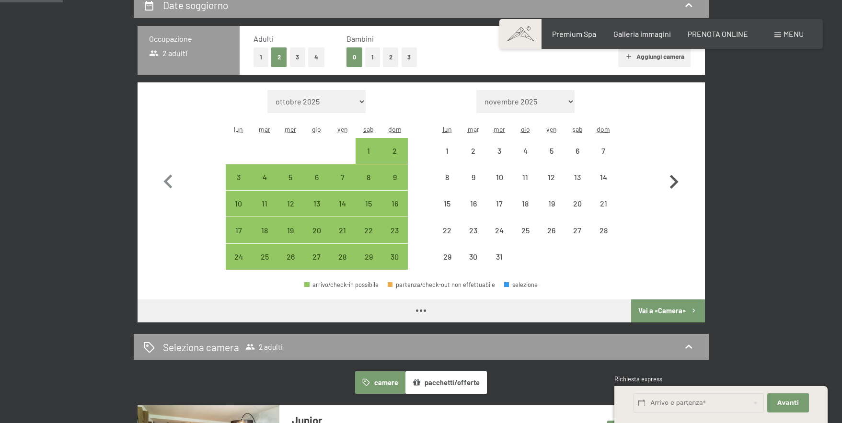
click at [674, 184] on icon "button" at bounding box center [674, 182] width 28 height 28
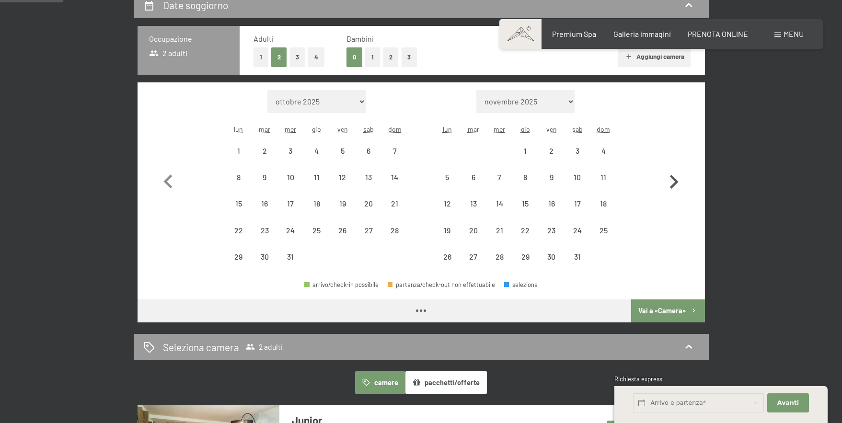
click at [674, 184] on icon "button" at bounding box center [674, 182] width 28 height 28
select select "[DATE]"
click at [674, 184] on icon "button" at bounding box center [674, 182] width 28 height 28
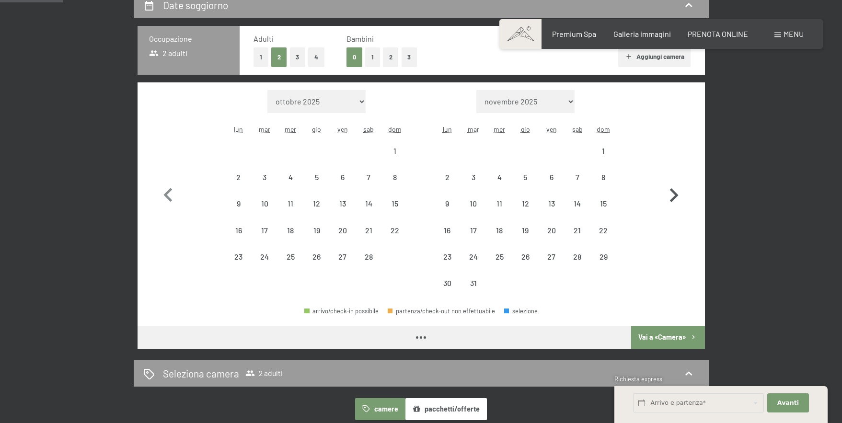
click at [674, 184] on icon "button" at bounding box center [674, 196] width 28 height 28
select select "[DATE]"
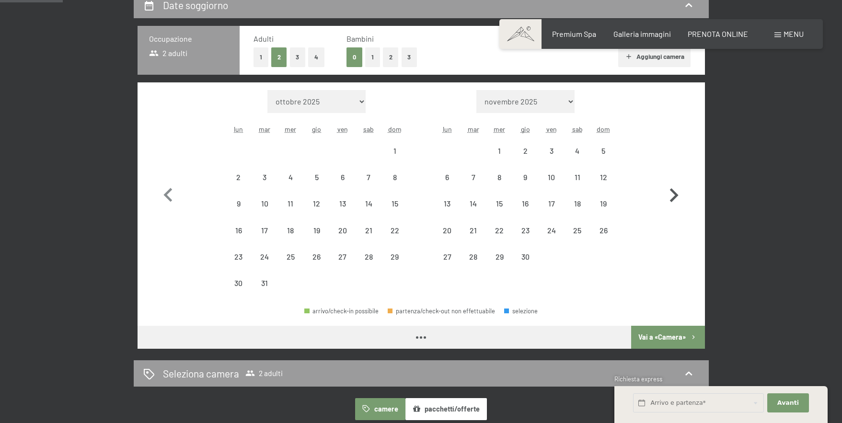
select select "[DATE]"
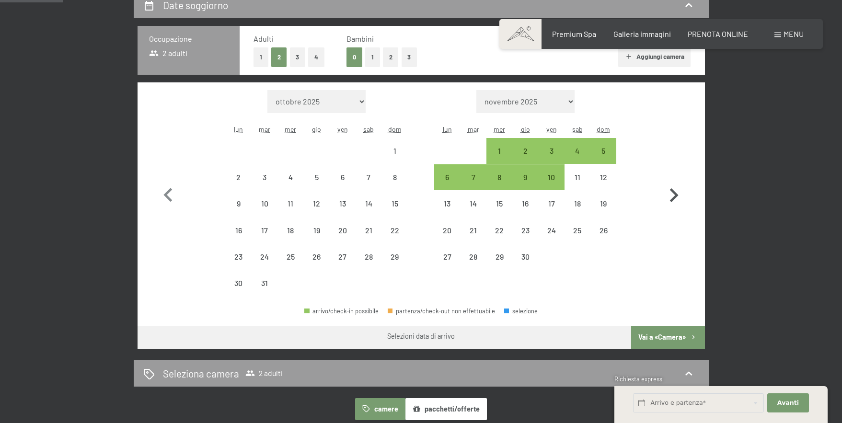
click at [674, 184] on icon "button" at bounding box center [674, 196] width 28 height 28
select select "[DATE]"
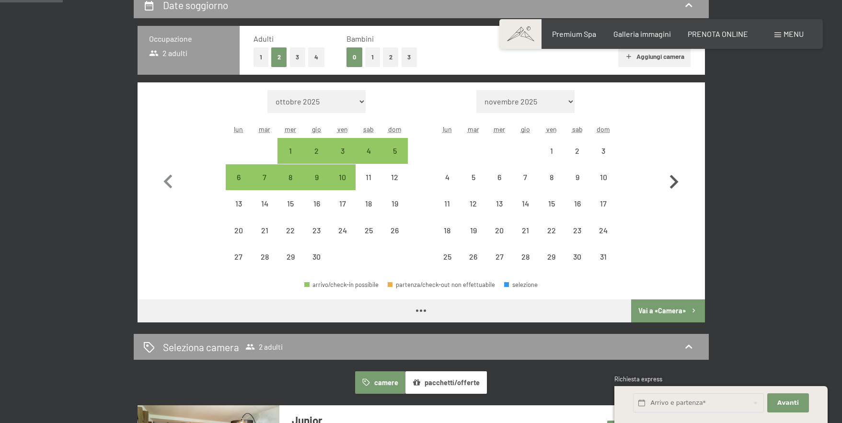
click at [674, 184] on icon "button" at bounding box center [674, 182] width 28 height 28
select select "[DATE]"
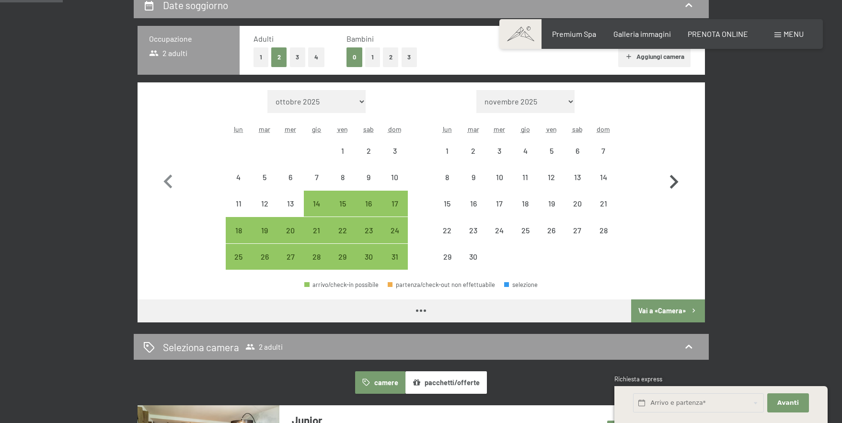
select select "[DATE]"
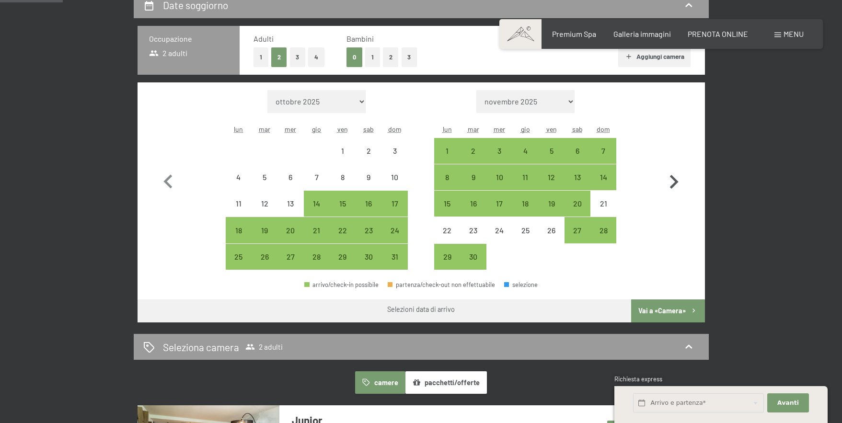
click at [674, 181] on icon "button" at bounding box center [674, 182] width 28 height 28
select select "[DATE]"
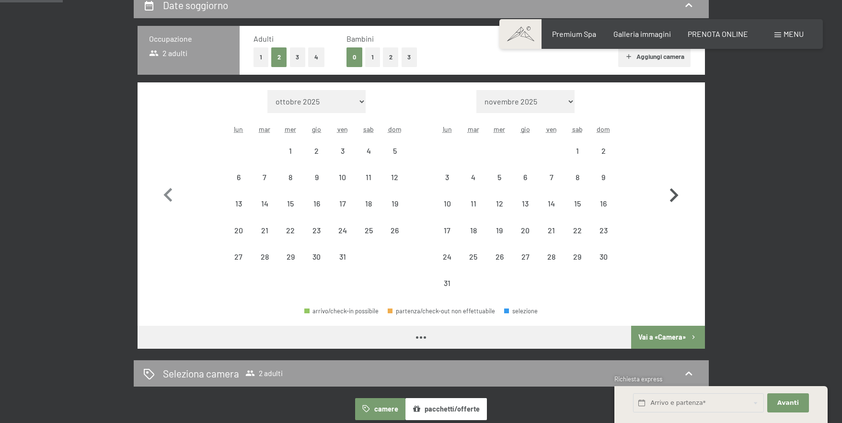
click at [674, 181] on button "button" at bounding box center [674, 193] width 28 height 207
select select "2026-08-01"
select select "2026-09-01"
click at [674, 181] on button "button" at bounding box center [674, 193] width 28 height 207
select select "2026-09-01"
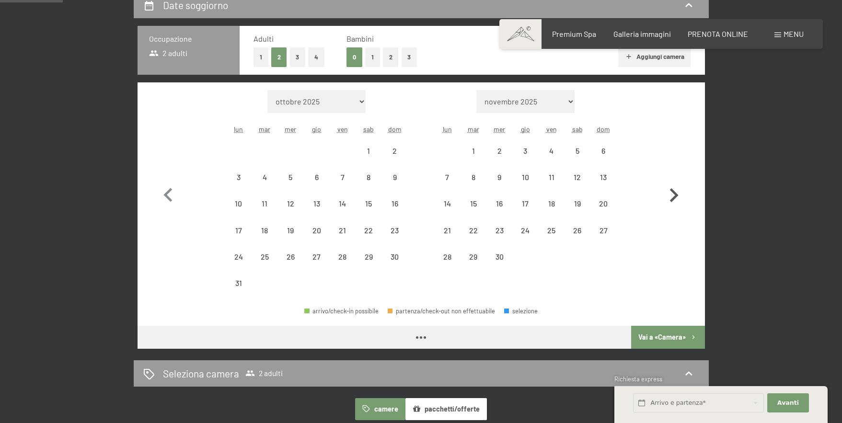
select select "2026-10-01"
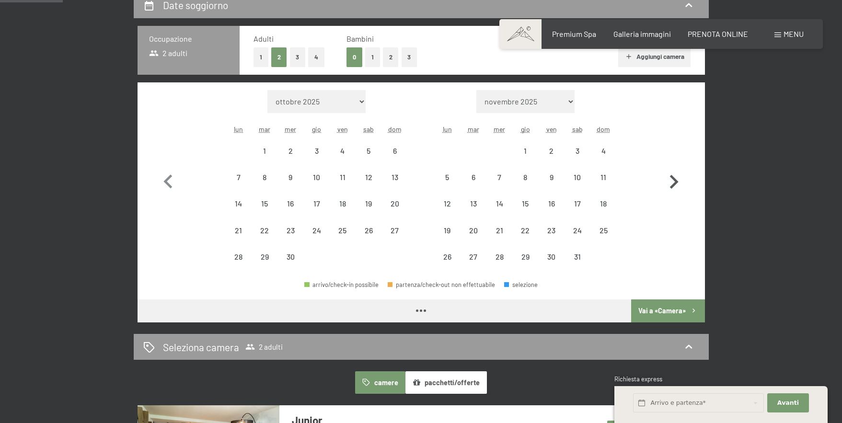
select select "2026-09-01"
select select "2026-10-01"
select select "2026-09-01"
select select "2026-10-01"
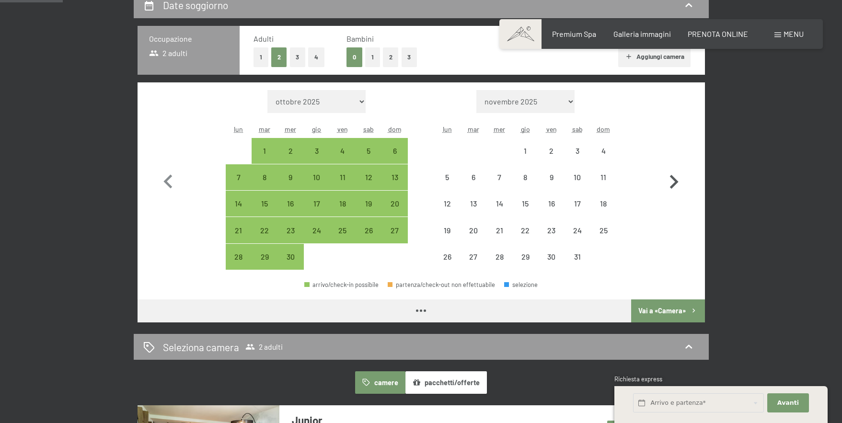
select select "2026-09-01"
select select "2026-10-01"
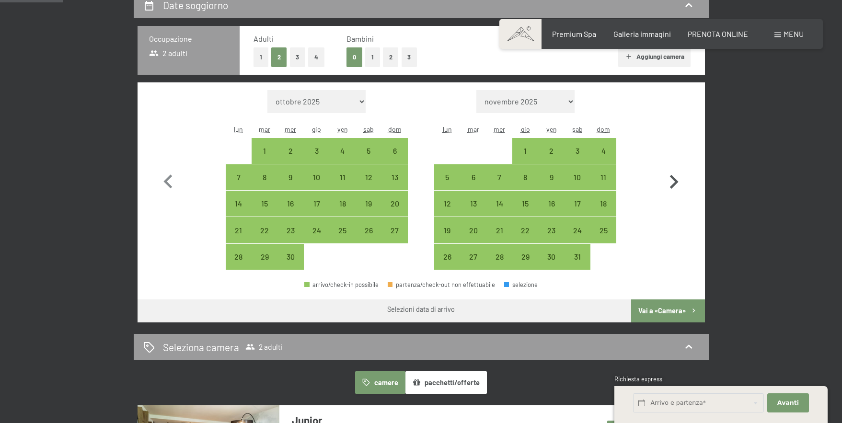
click at [674, 181] on icon "button" at bounding box center [674, 182] width 28 height 28
select select "2026-10-01"
select select "2026-11-01"
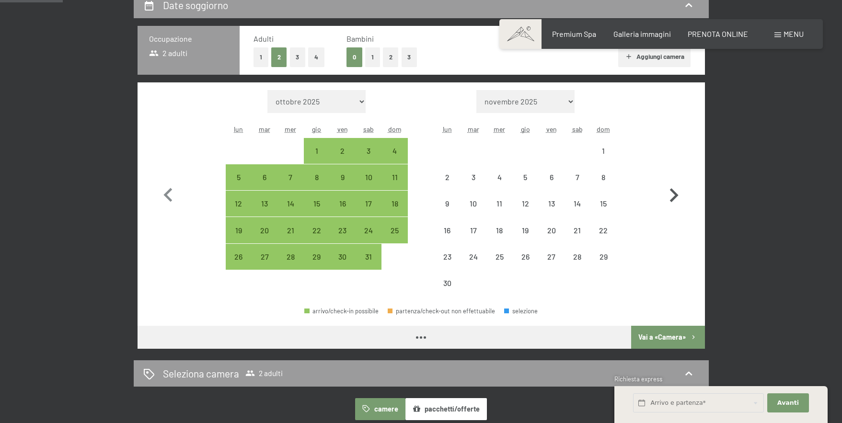
select select "2026-10-01"
select select "2026-11-01"
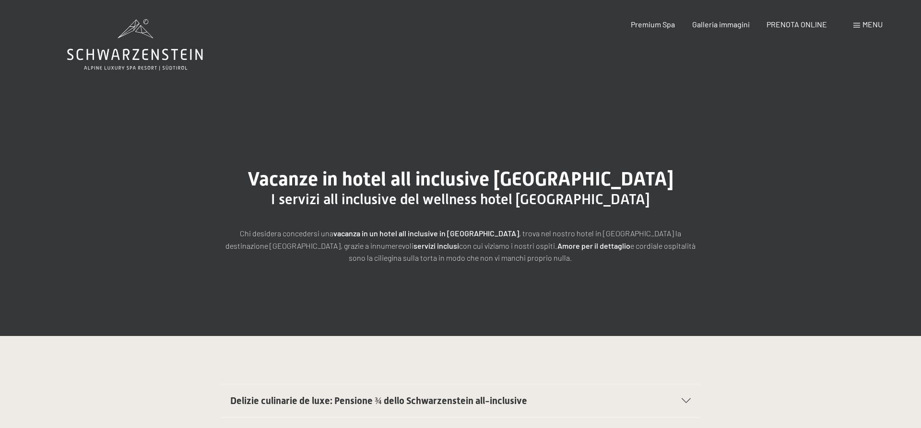
click at [864, 23] on span "Menu" at bounding box center [872, 24] width 20 height 9
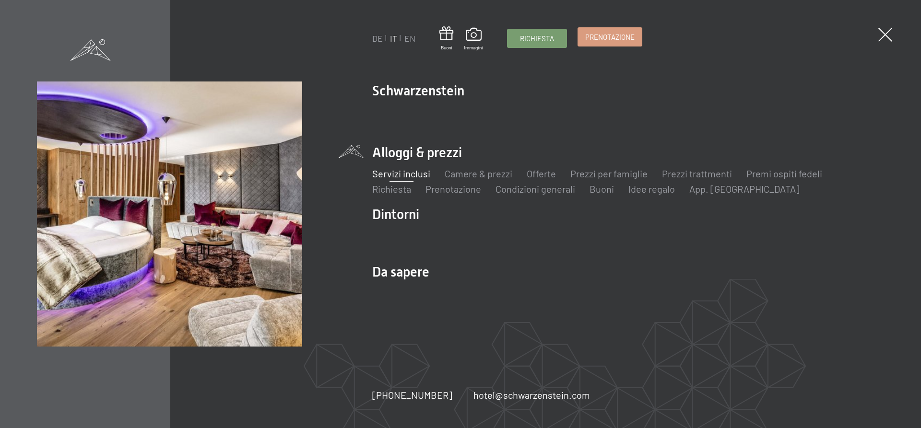
click at [625, 36] on span "Prenotazione" at bounding box center [609, 37] width 49 height 10
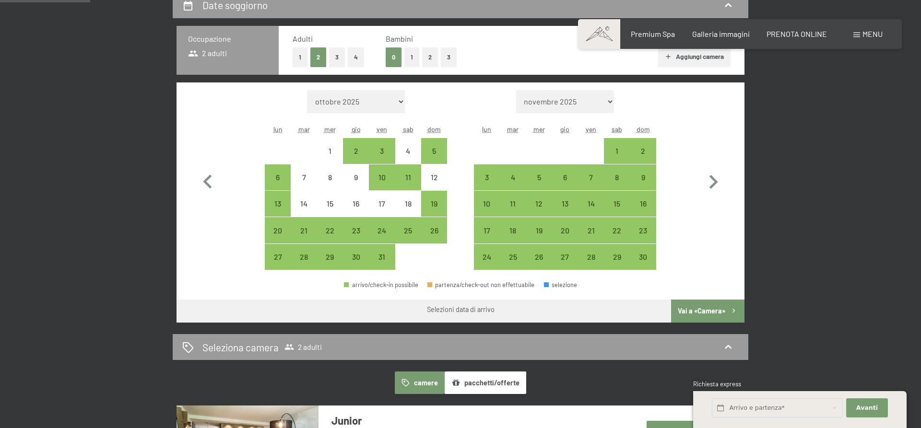
scroll to position [245, 0]
click at [715, 174] on icon "button" at bounding box center [713, 182] width 28 height 28
select select "[DATE]"
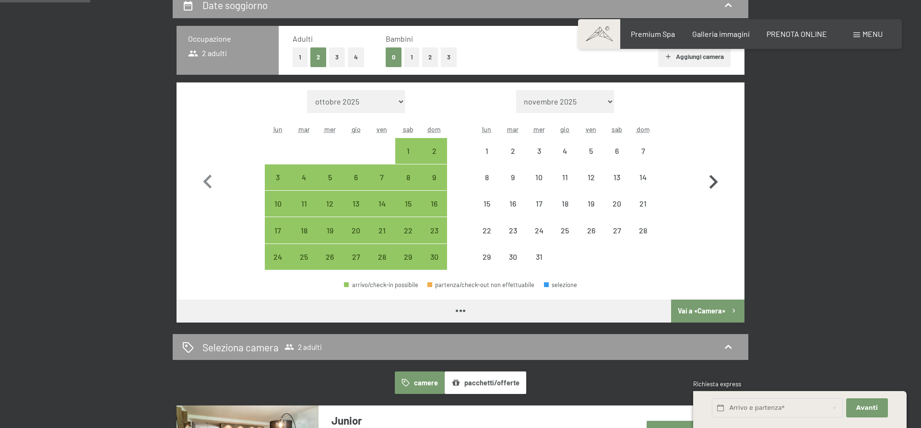
click at [714, 175] on icon "button" at bounding box center [713, 182] width 28 height 28
select select "[DATE]"
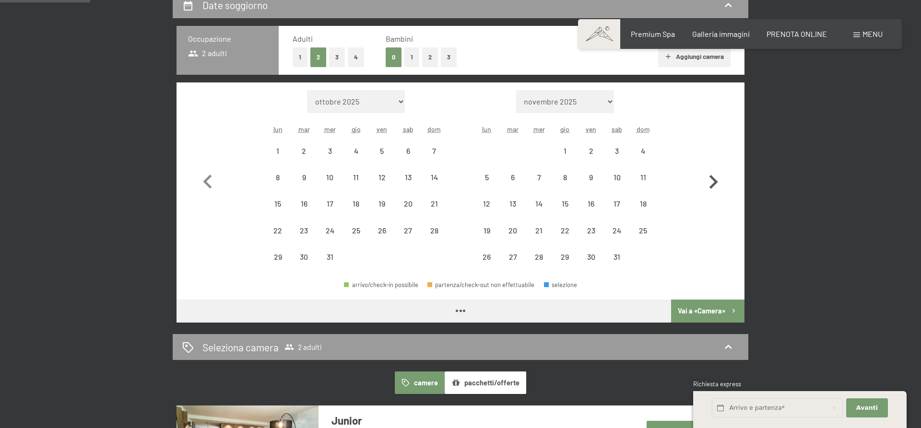
click at [714, 175] on icon "button" at bounding box center [713, 182] width 28 height 28
select select "[DATE]"
click at [714, 175] on icon "button" at bounding box center [713, 182] width 28 height 28
click at [714, 175] on button "button" at bounding box center [713, 180] width 28 height 180
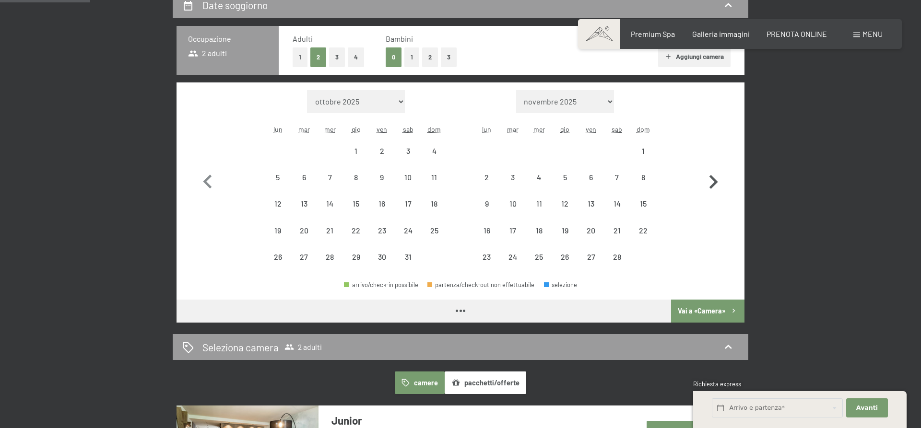
select select "[DATE]"
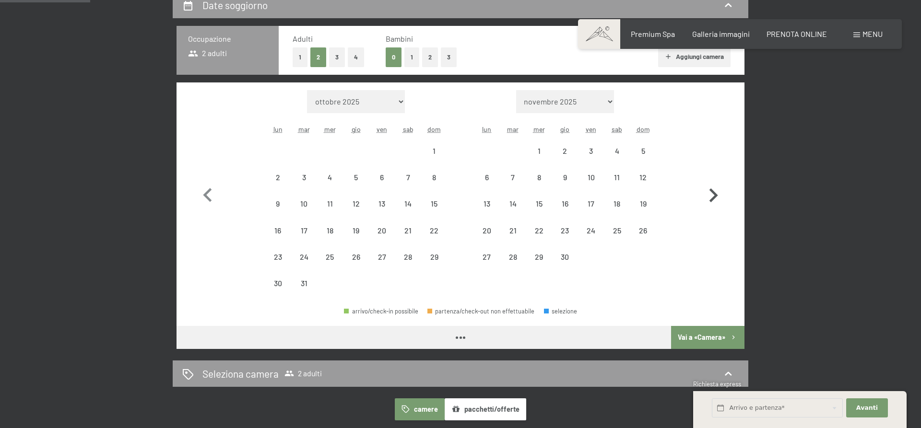
select select "[DATE]"
click at [714, 175] on button "button" at bounding box center [713, 193] width 28 height 207
select select "[DATE]"
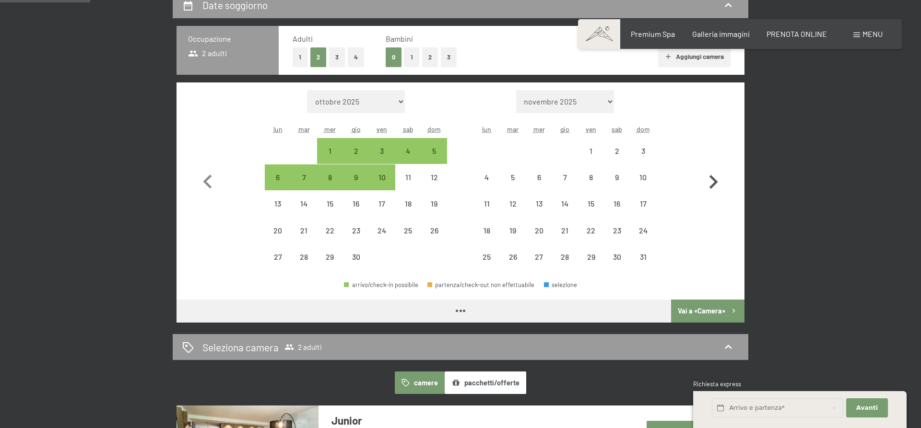
select select "[DATE]"
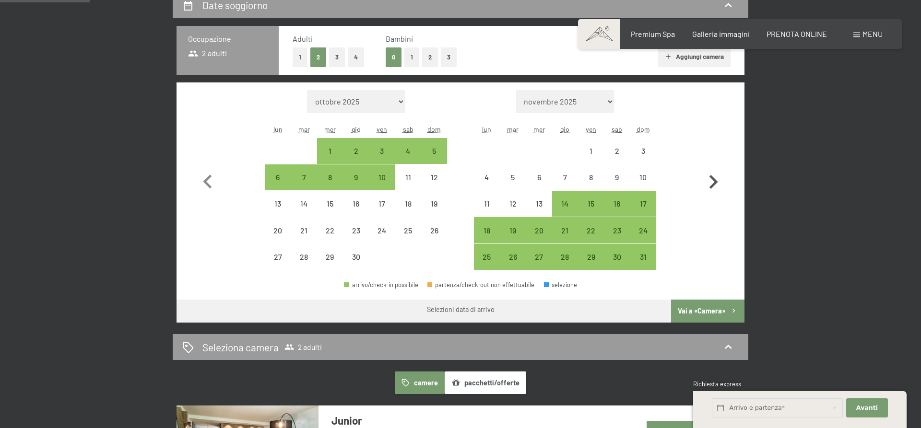
click at [714, 175] on icon "button" at bounding box center [713, 182] width 28 height 28
select select "[DATE]"
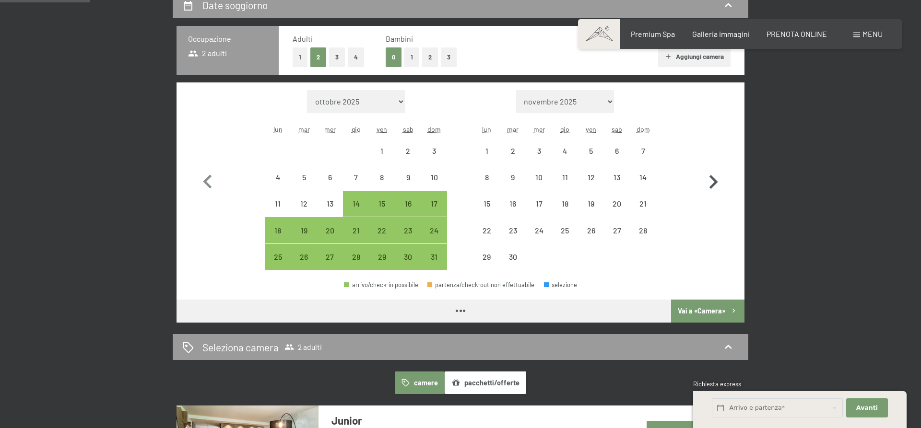
click at [714, 175] on icon "button" at bounding box center [713, 182] width 28 height 28
select select "[DATE]"
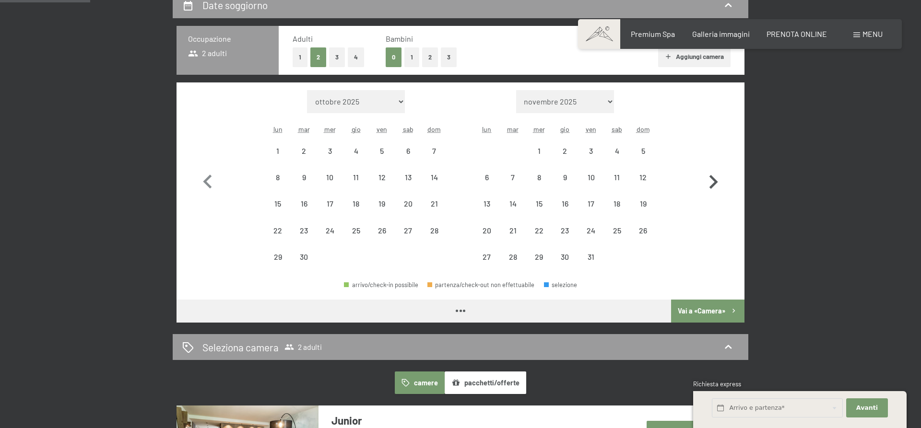
select select "[DATE]"
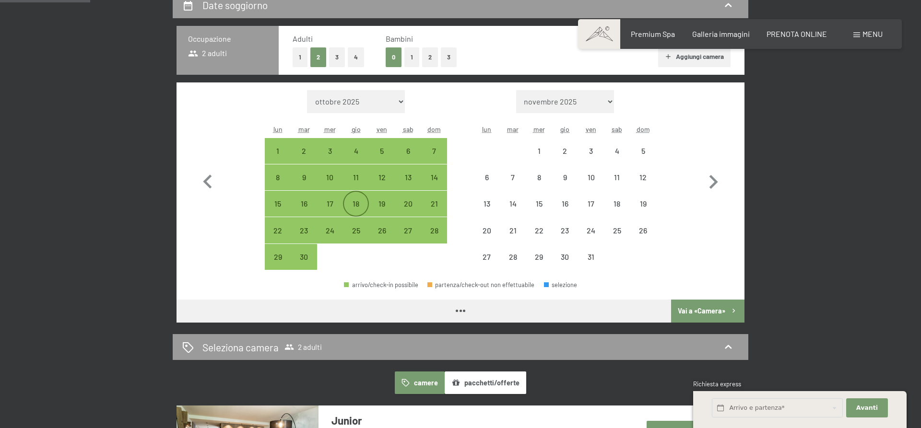
select select "[DATE]"
